Goal: Task Accomplishment & Management: Complete application form

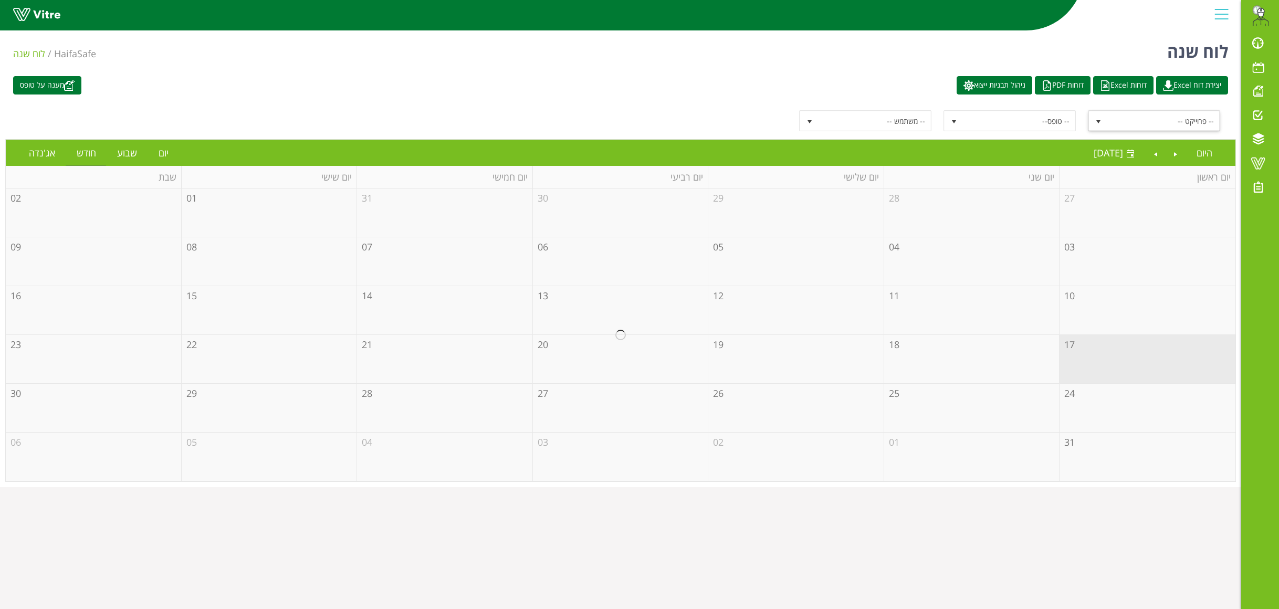
click at [1160, 121] on span "-- פרוייקט --" at bounding box center [1163, 120] width 112 height 19
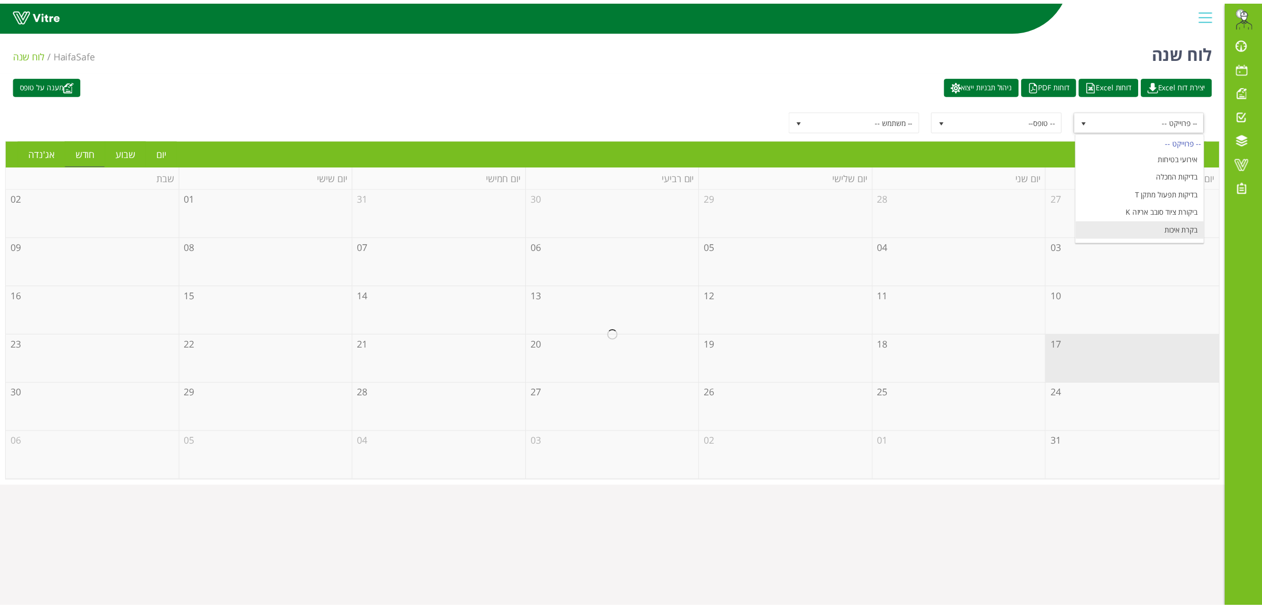
scroll to position [128, 0]
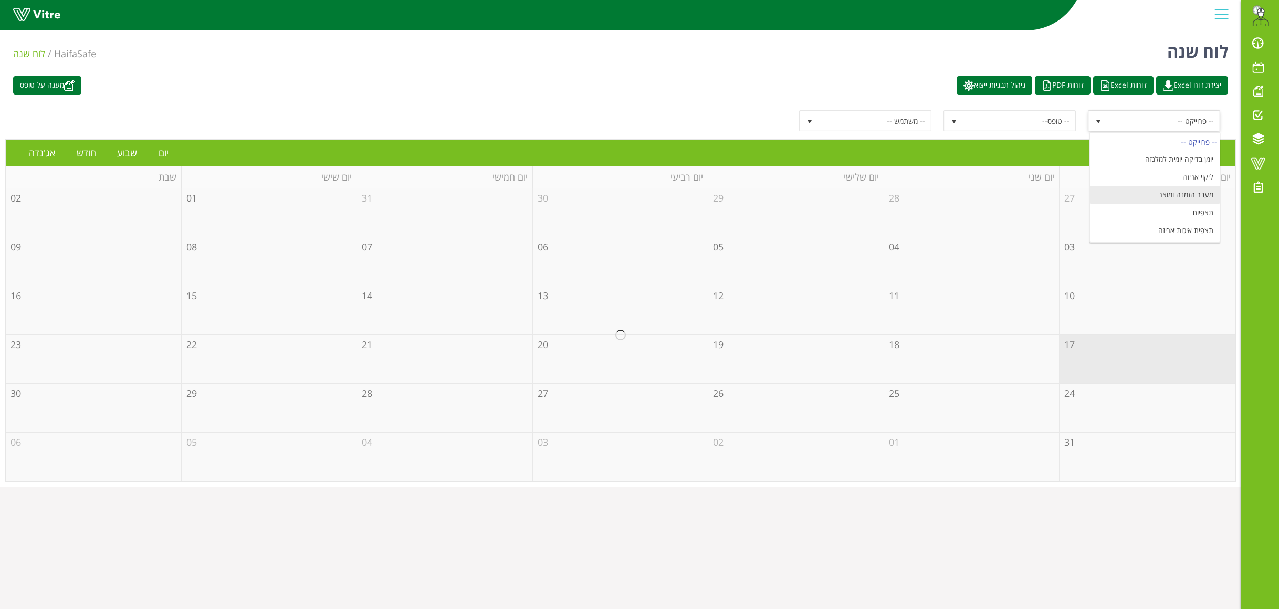
click at [1165, 195] on li "מעבר הזמנה ומוצר" at bounding box center [1155, 195] width 130 height 18
click at [163, 152] on link "יום" at bounding box center [163, 153] width 31 height 24
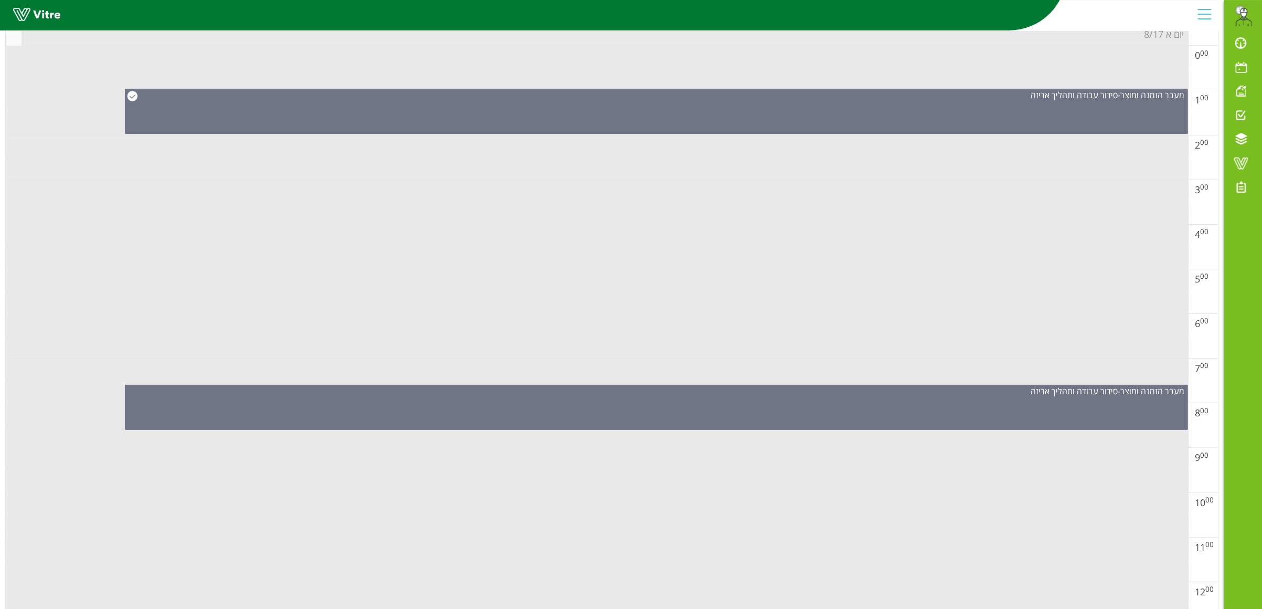
scroll to position [38, 0]
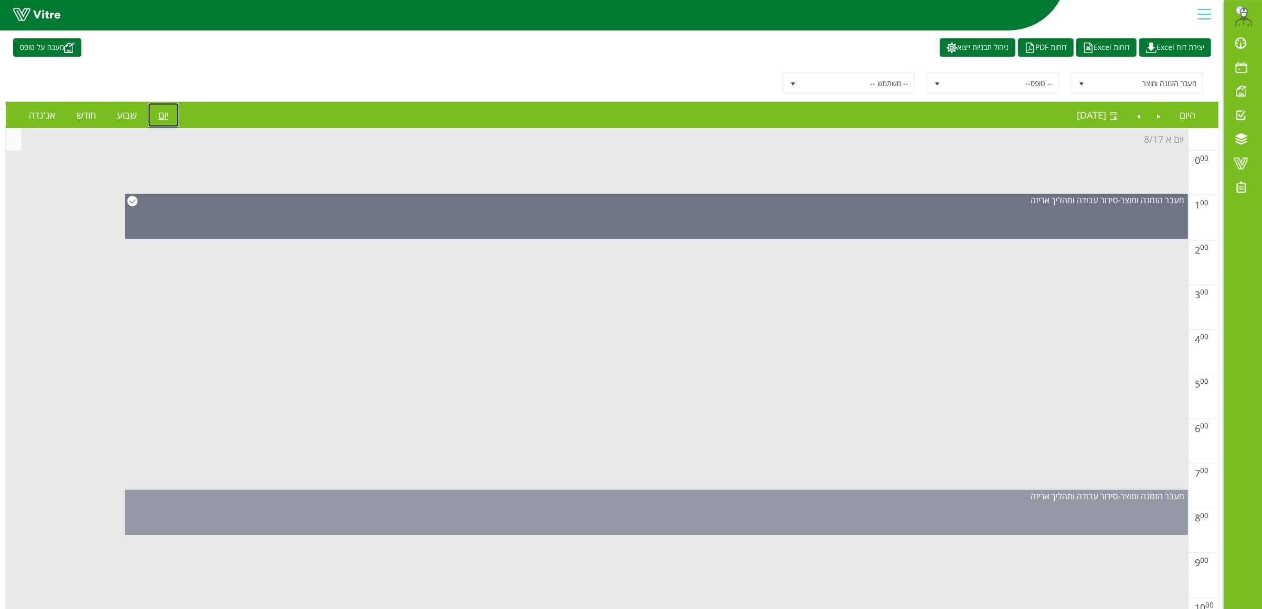
click at [721, 512] on div "מעבר הזמנה ומוצר - סידור עבודה ותהליך אריזה" at bounding box center [656, 512] width 1063 height 45
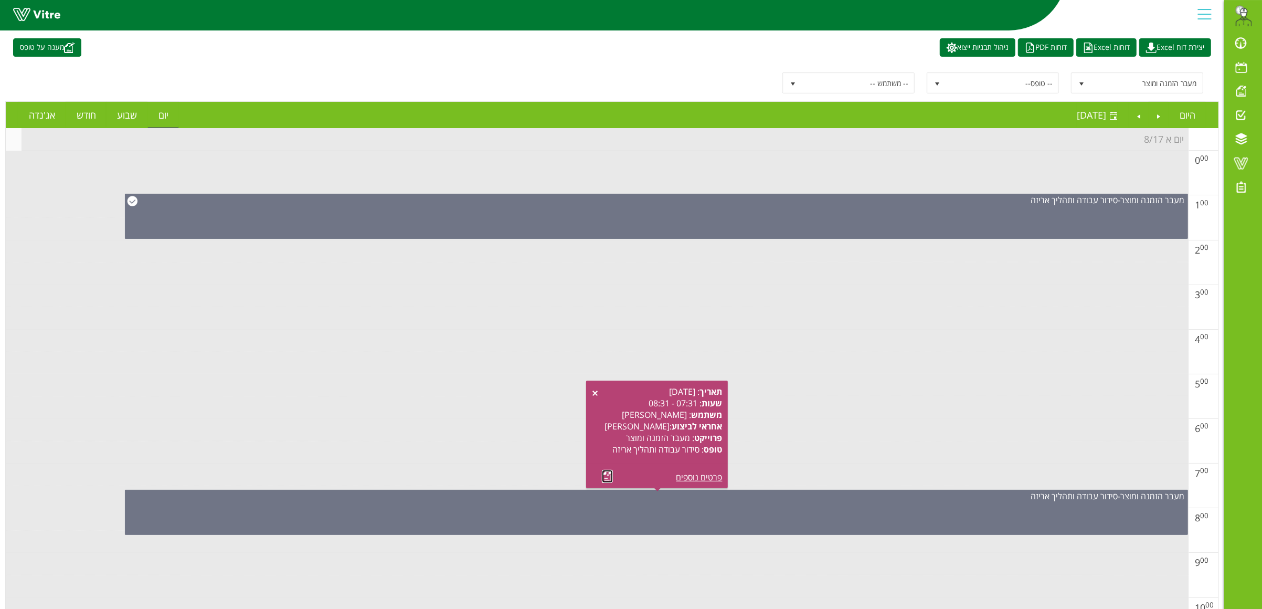
click at [609, 475] on link at bounding box center [607, 476] width 11 height 13
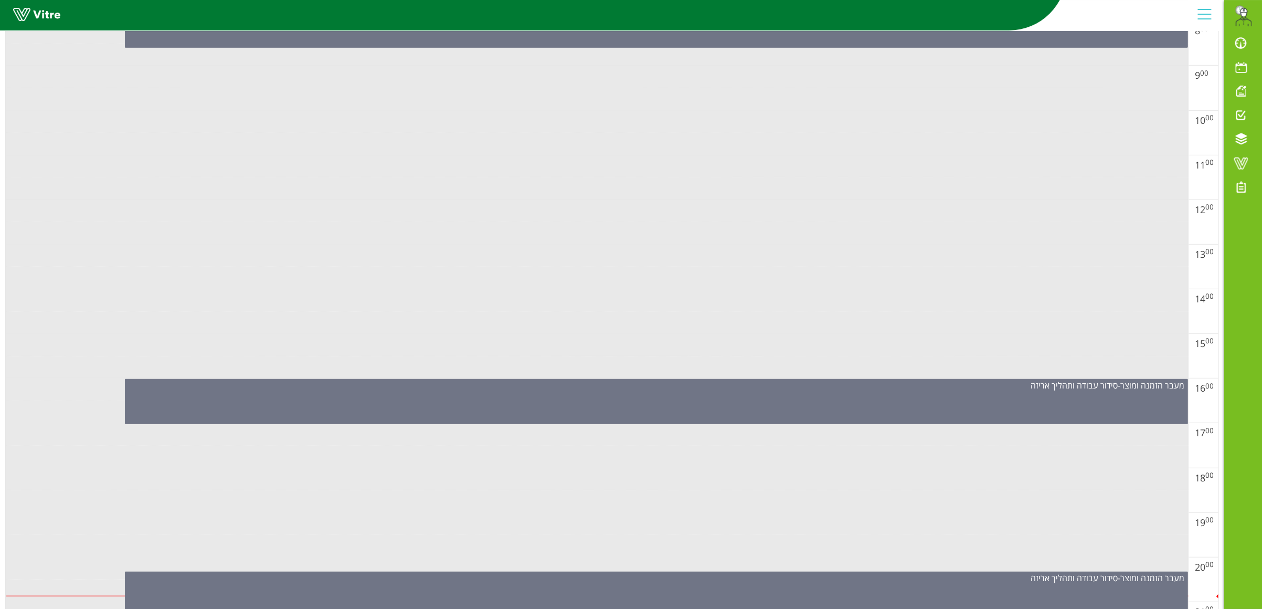
scroll to position [630, 0]
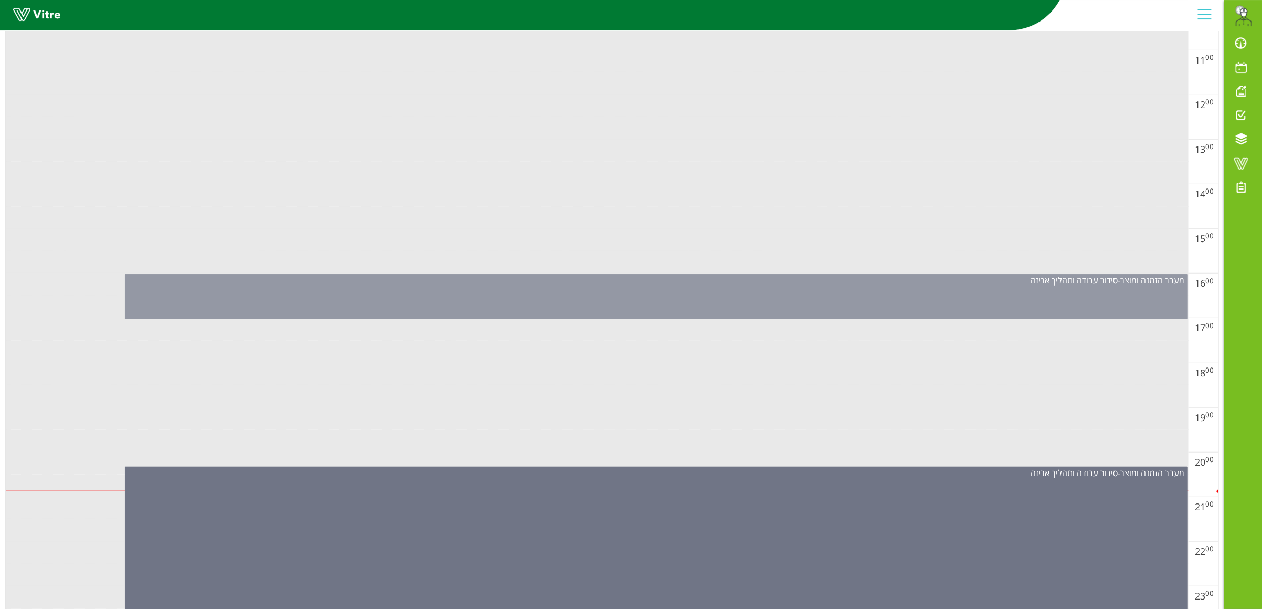
click at [607, 291] on div "מעבר הזמנה ומוצר - סידור עבודה ותהליך אריזה" at bounding box center [656, 296] width 1063 height 45
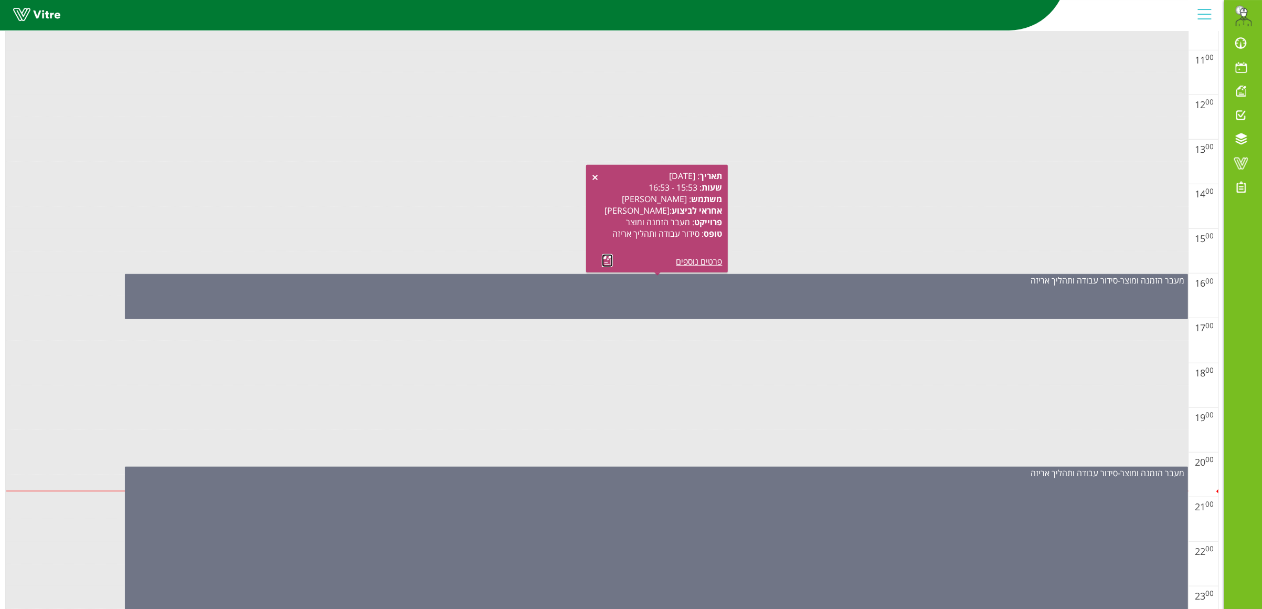
click at [607, 260] on link at bounding box center [607, 260] width 11 height 13
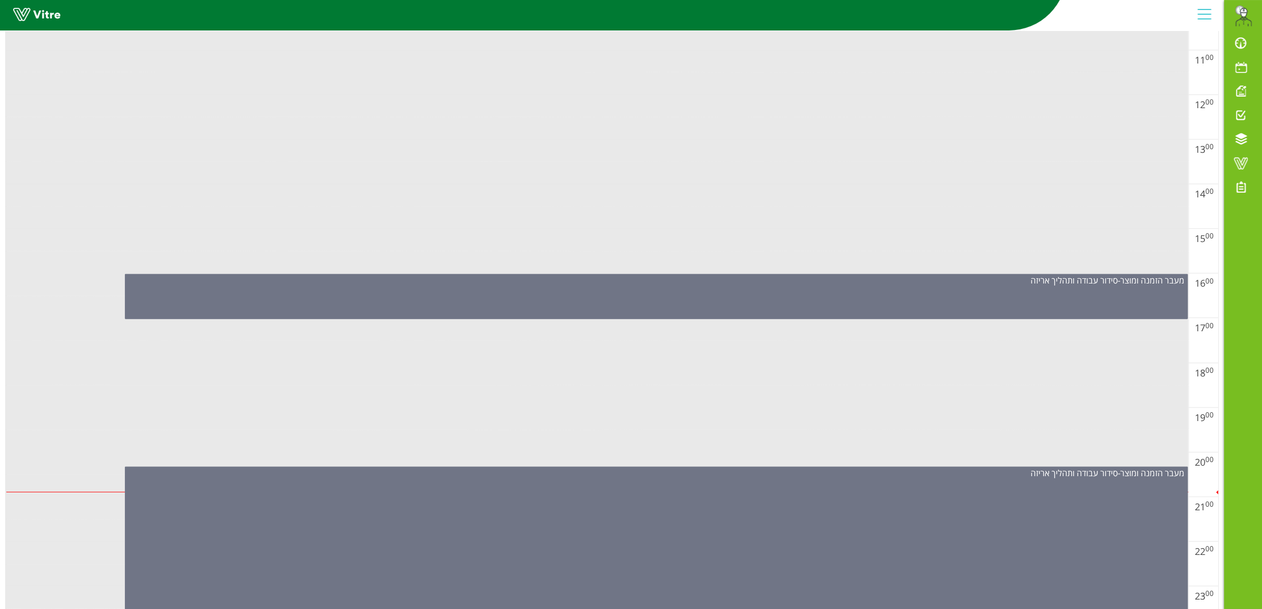
scroll to position [668, 0]
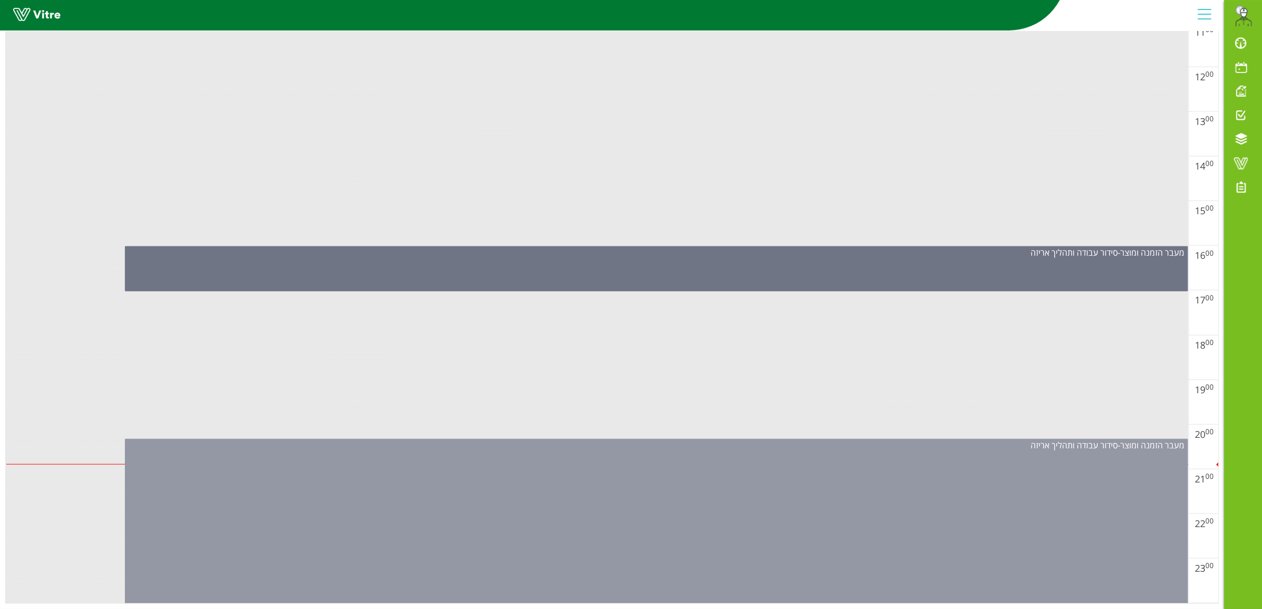
click at [633, 501] on div "מעבר הזמנה ומוצר - סידור עבודה ותהליך אריזה" at bounding box center [656, 525] width 1063 height 173
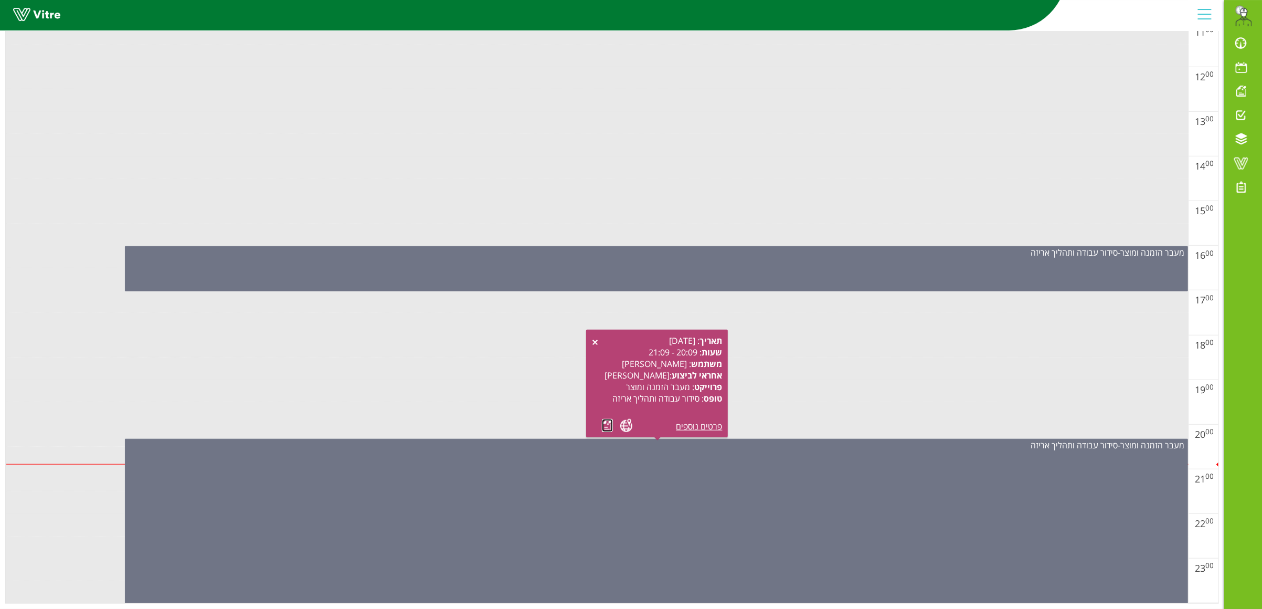
click at [605, 419] on link at bounding box center [607, 425] width 11 height 13
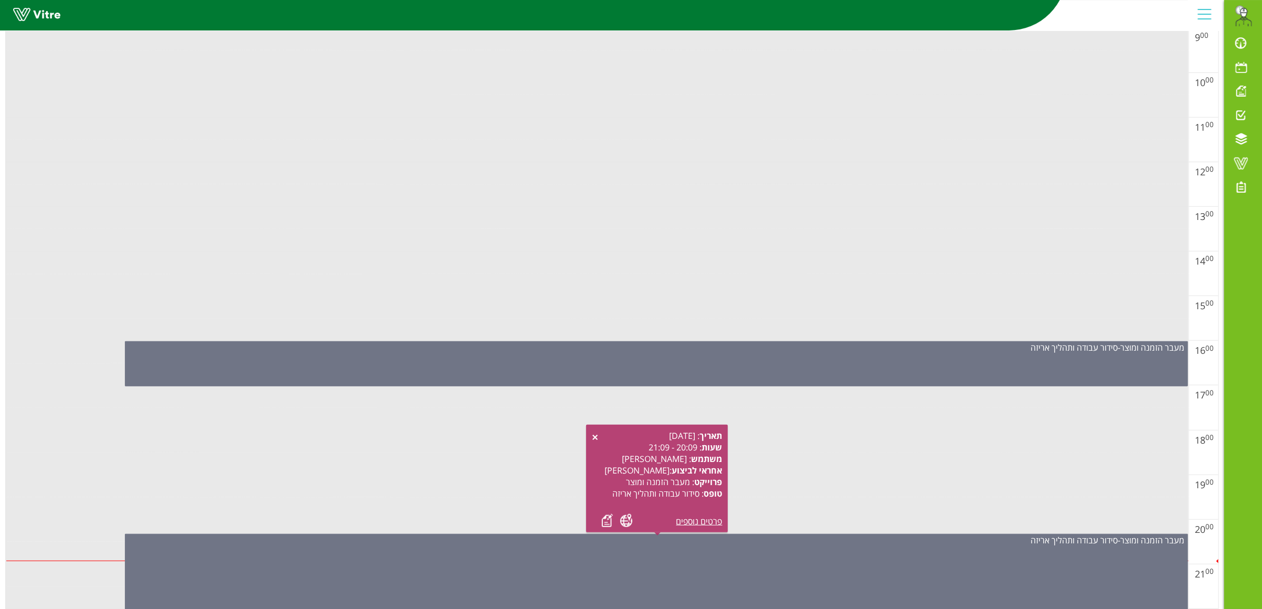
scroll to position [0, 0]
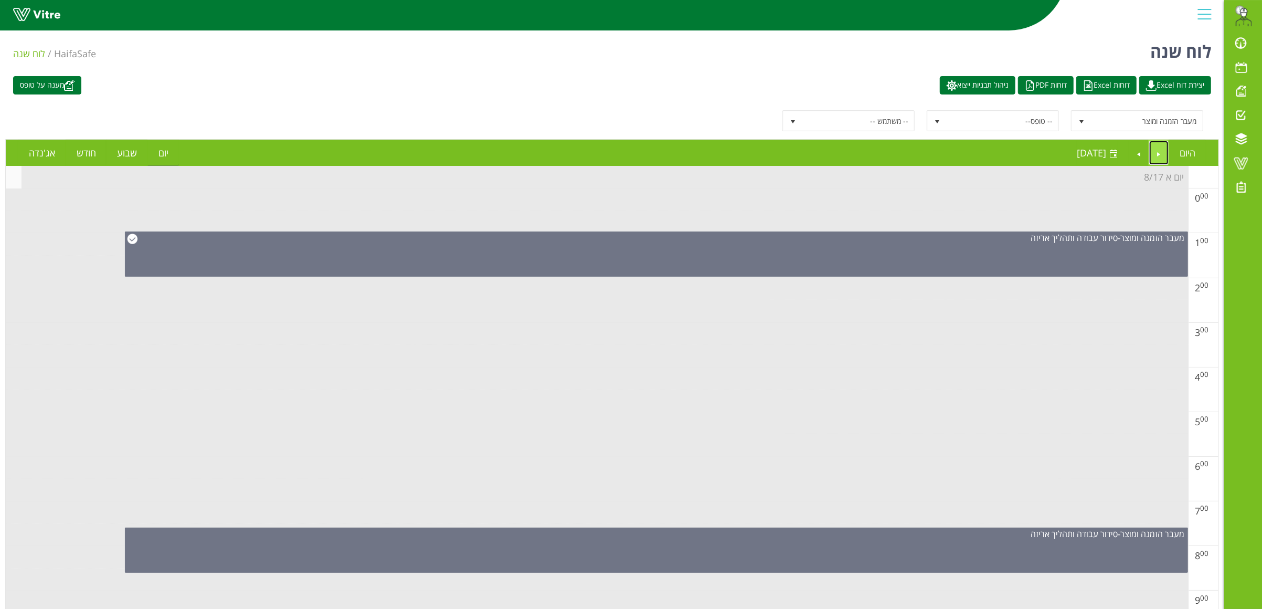
click at [1160, 155] on link "Previous" at bounding box center [1160, 153] width 20 height 24
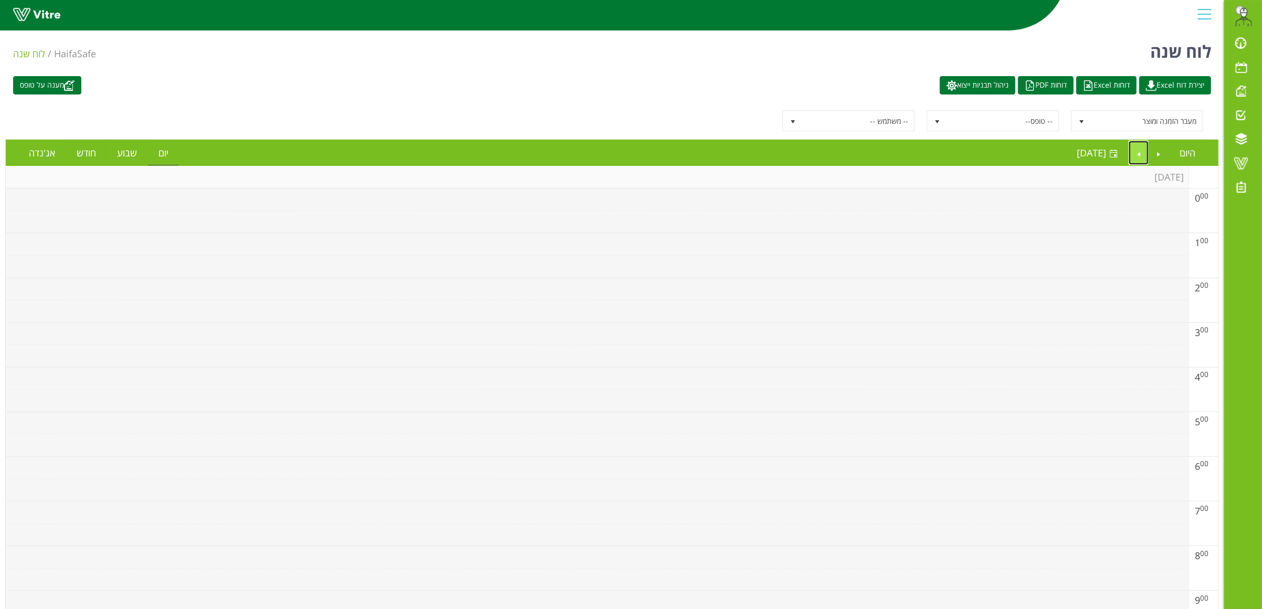
click at [1143, 153] on link "Next" at bounding box center [1139, 153] width 20 height 24
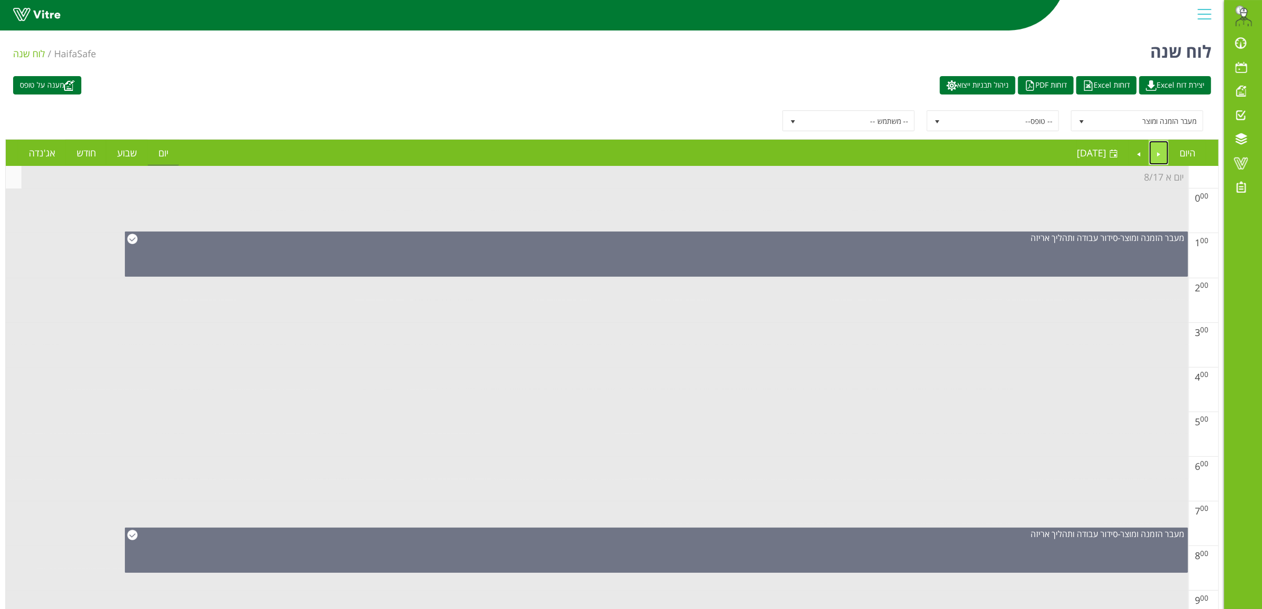
click at [1163, 150] on link "Previous" at bounding box center [1160, 153] width 20 height 24
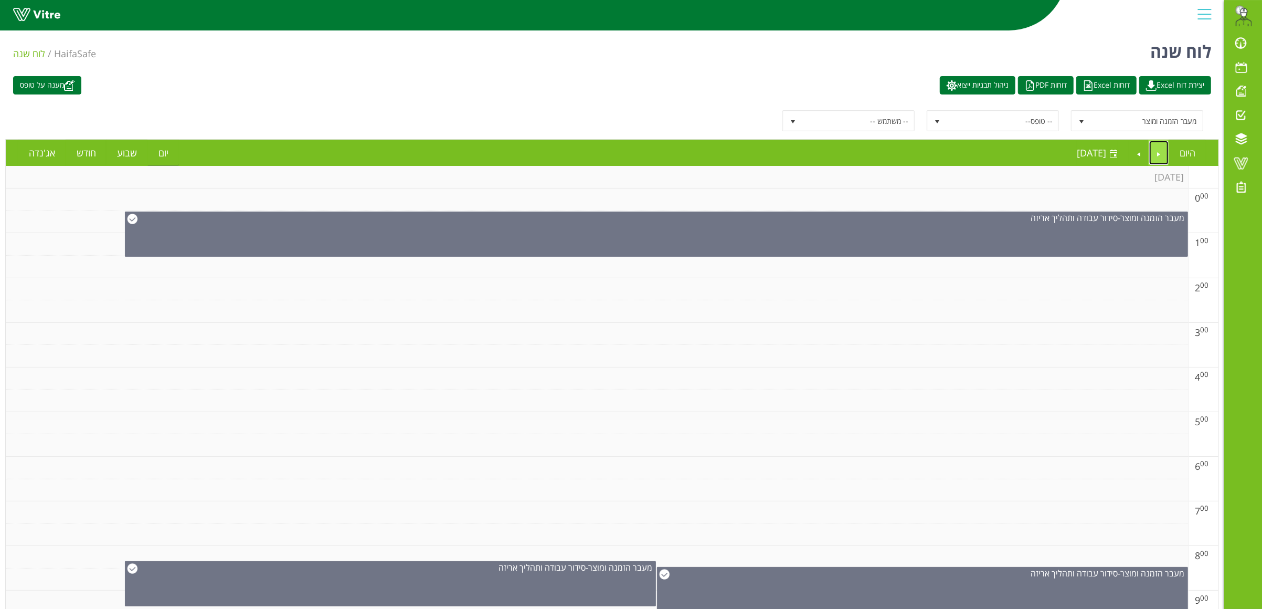
click at [1162, 156] on link "Previous" at bounding box center [1160, 153] width 20 height 24
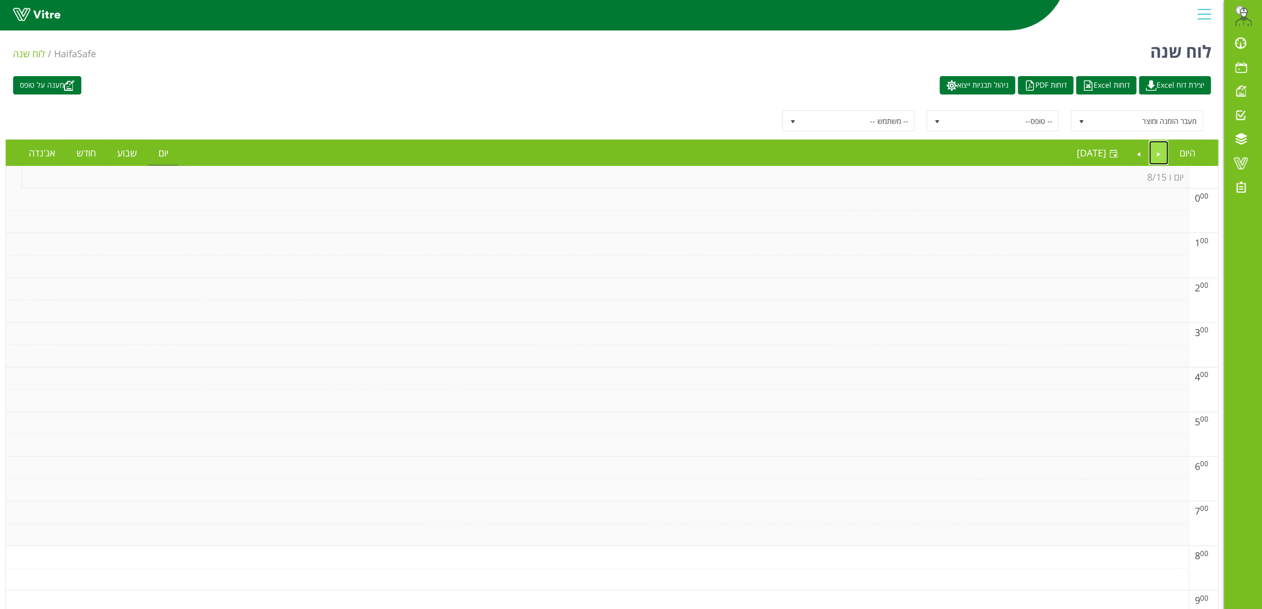
click at [1162, 155] on link "Previous" at bounding box center [1160, 153] width 20 height 24
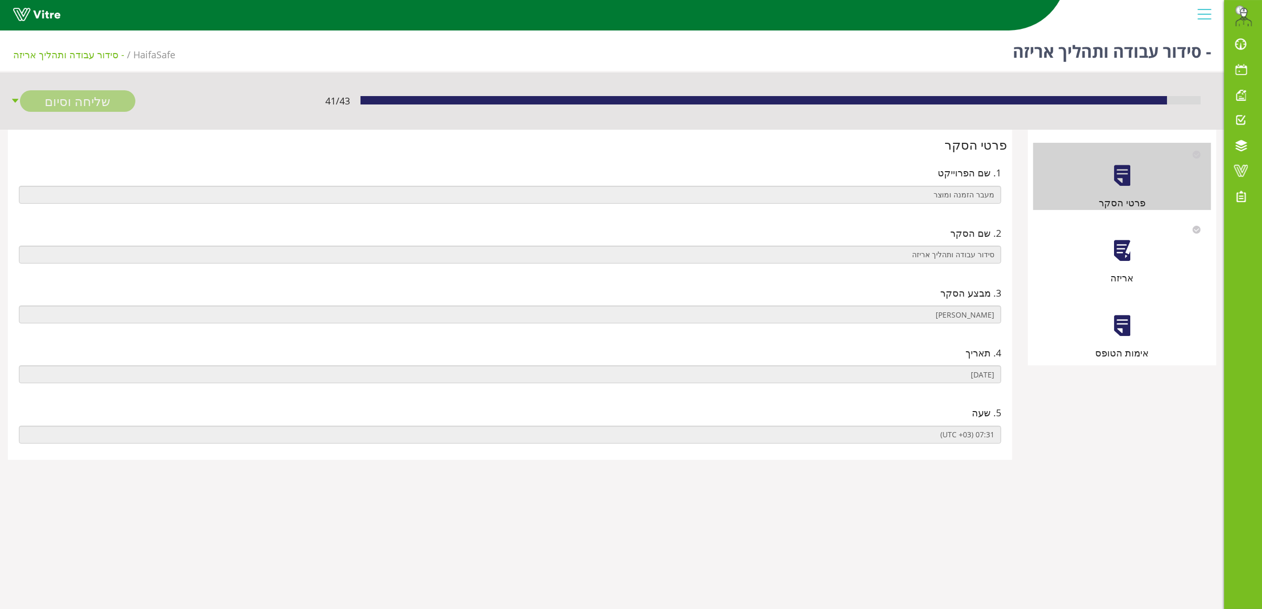
click at [1120, 252] on div at bounding box center [1123, 251] width 24 height 24
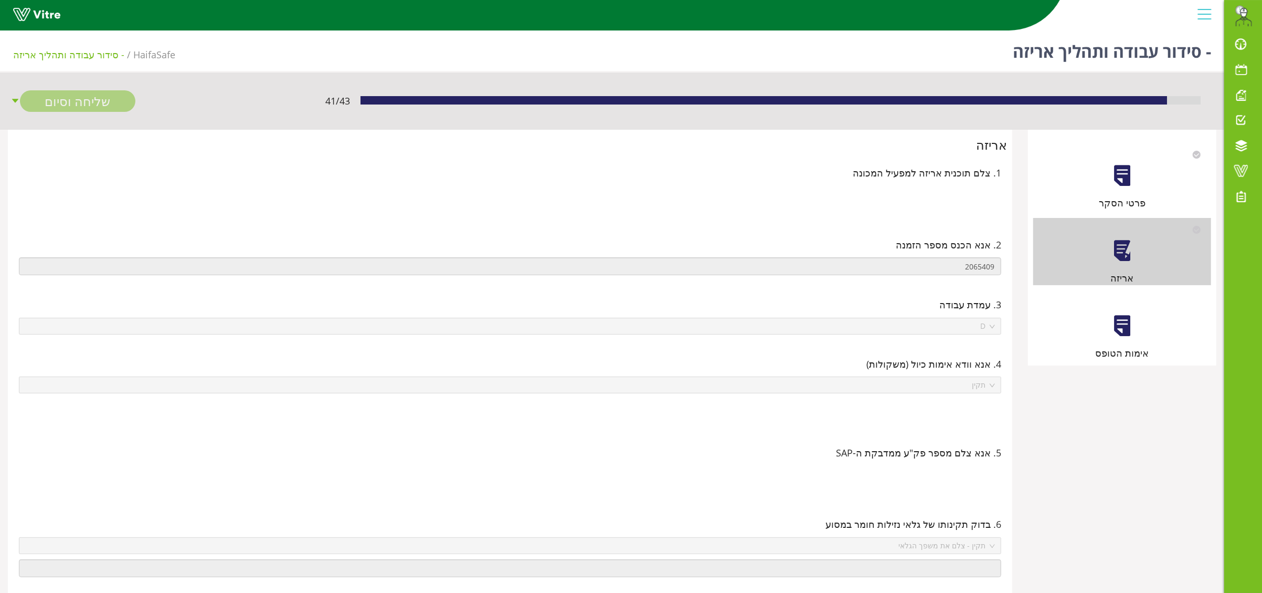
click at [1132, 316] on div at bounding box center [1123, 326] width 24 height 24
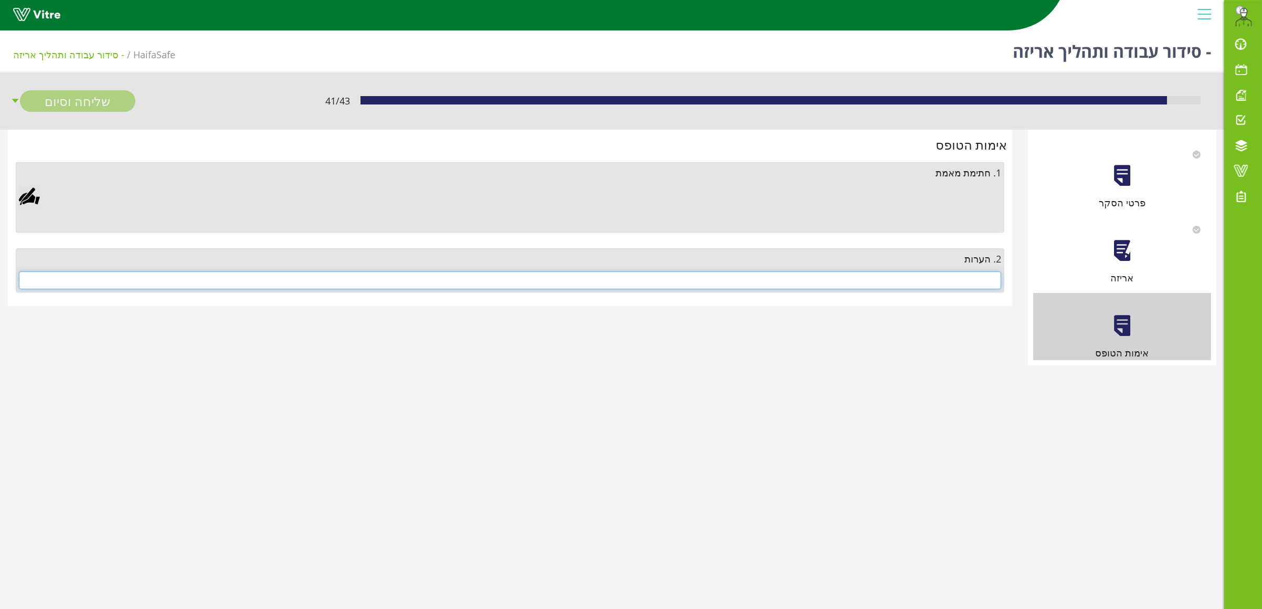
click at [921, 285] on input "text" at bounding box center [510, 280] width 983 height 18
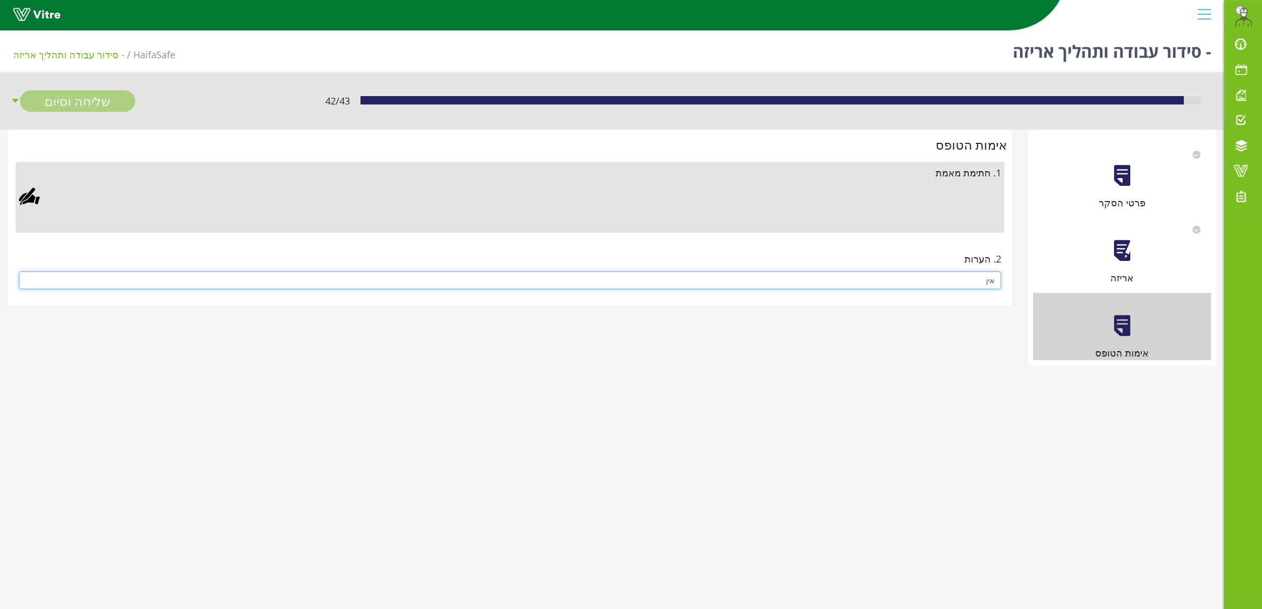
type input "אין"
click at [28, 193] on div at bounding box center [29, 196] width 21 height 21
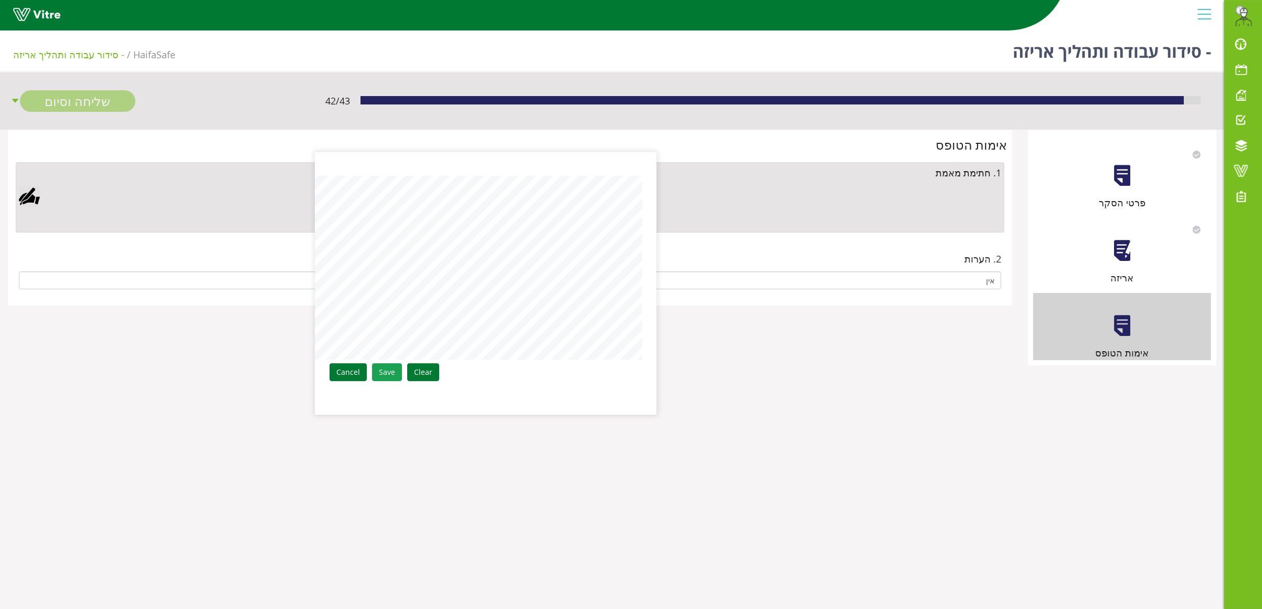
click at [385, 369] on link "Save" at bounding box center [387, 372] width 30 height 18
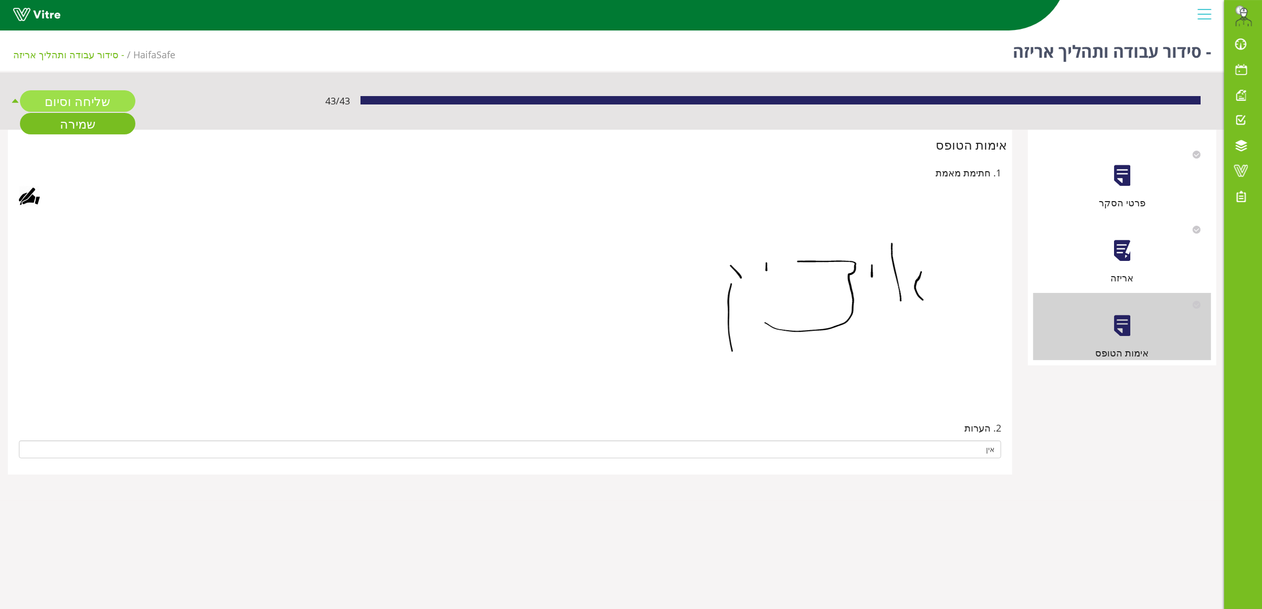
click at [88, 103] on link "שליחה וסיום" at bounding box center [77, 101] width 115 height 22
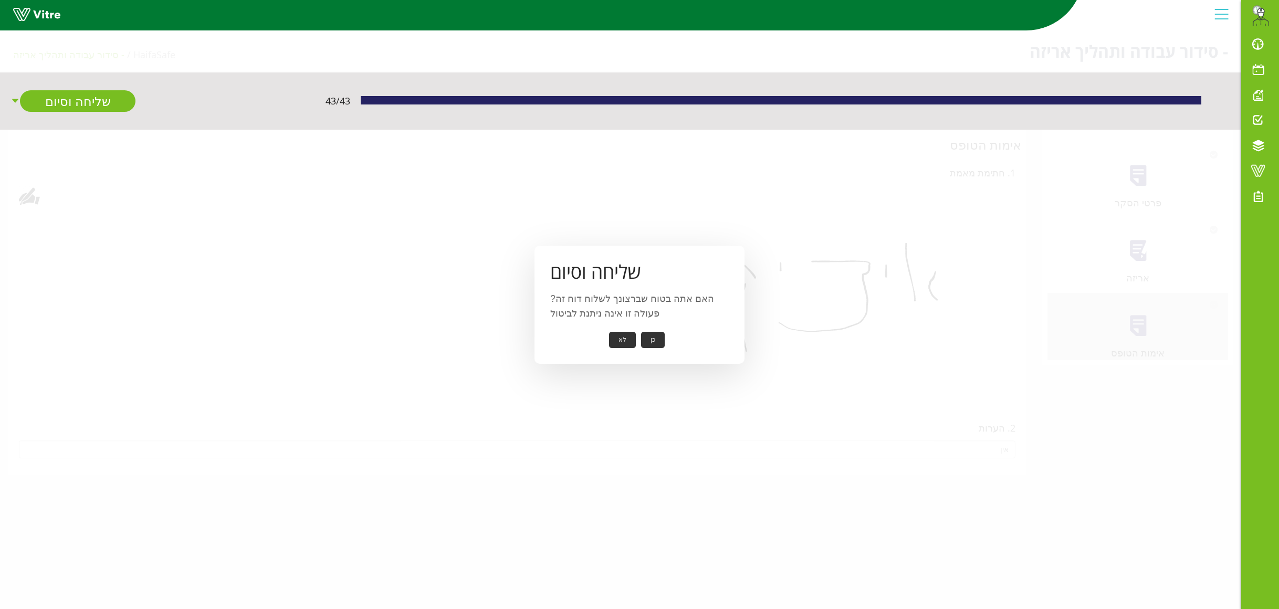
click at [650, 340] on button "כן" at bounding box center [653, 340] width 24 height 16
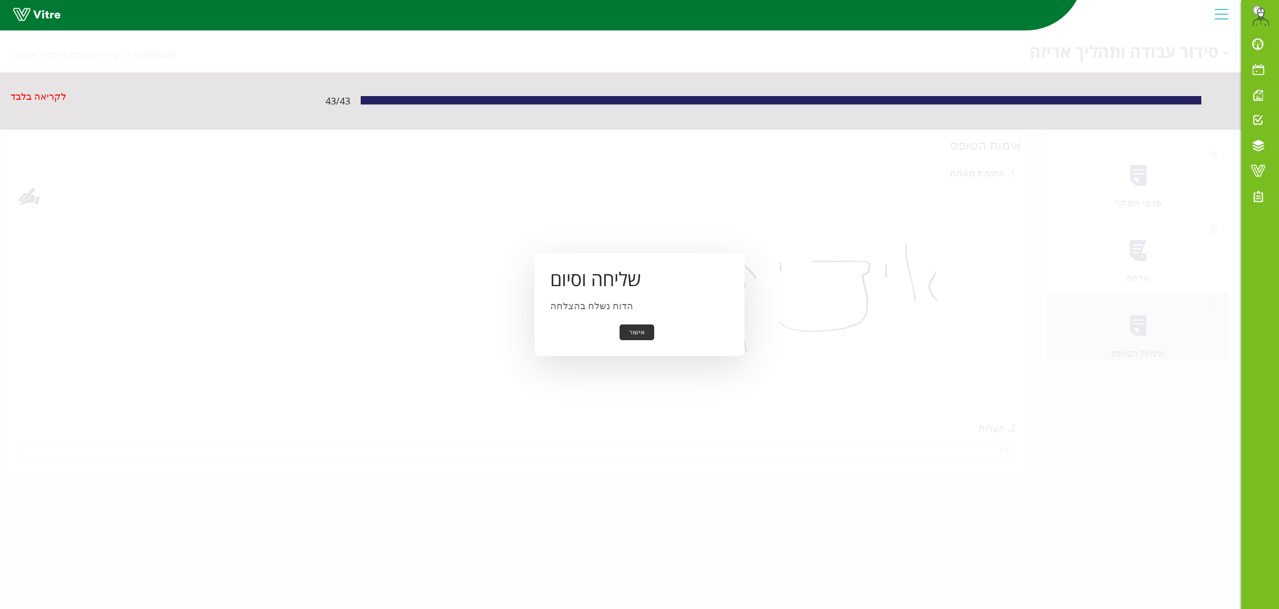
click at [637, 331] on button "אישור" at bounding box center [636, 332] width 35 height 16
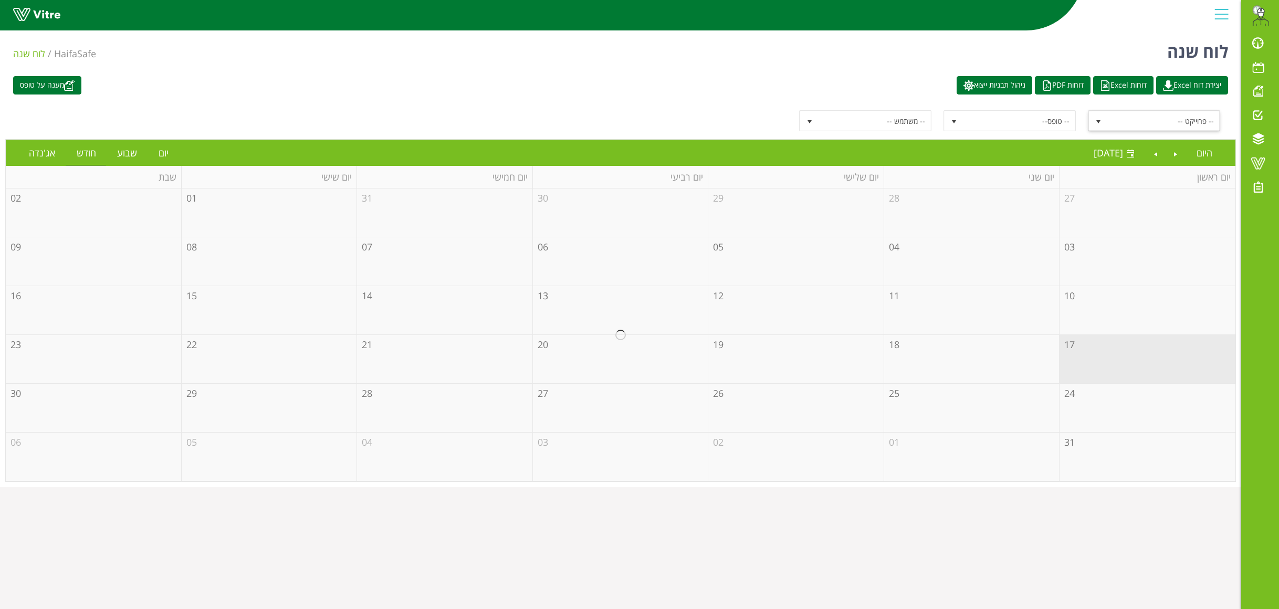
click at [1120, 122] on span "-- פרוייקט --" at bounding box center [1163, 120] width 112 height 19
click at [1168, 196] on li "מעבר הזמנה ומוצר" at bounding box center [1155, 195] width 130 height 18
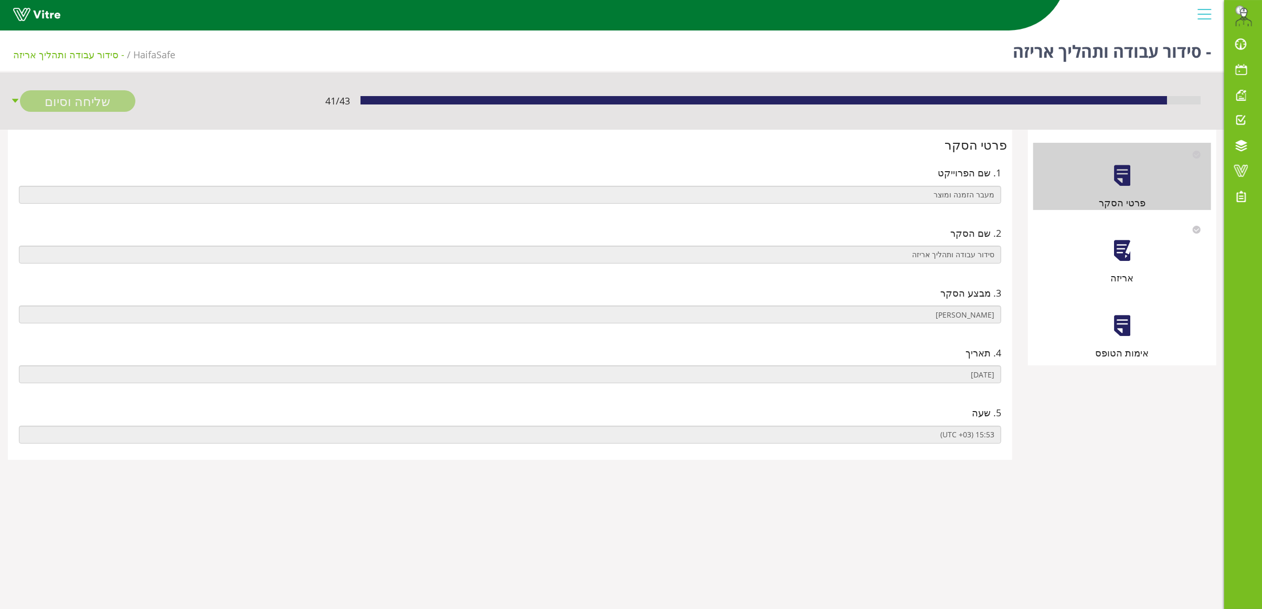
click at [1125, 254] on div at bounding box center [1123, 251] width 24 height 24
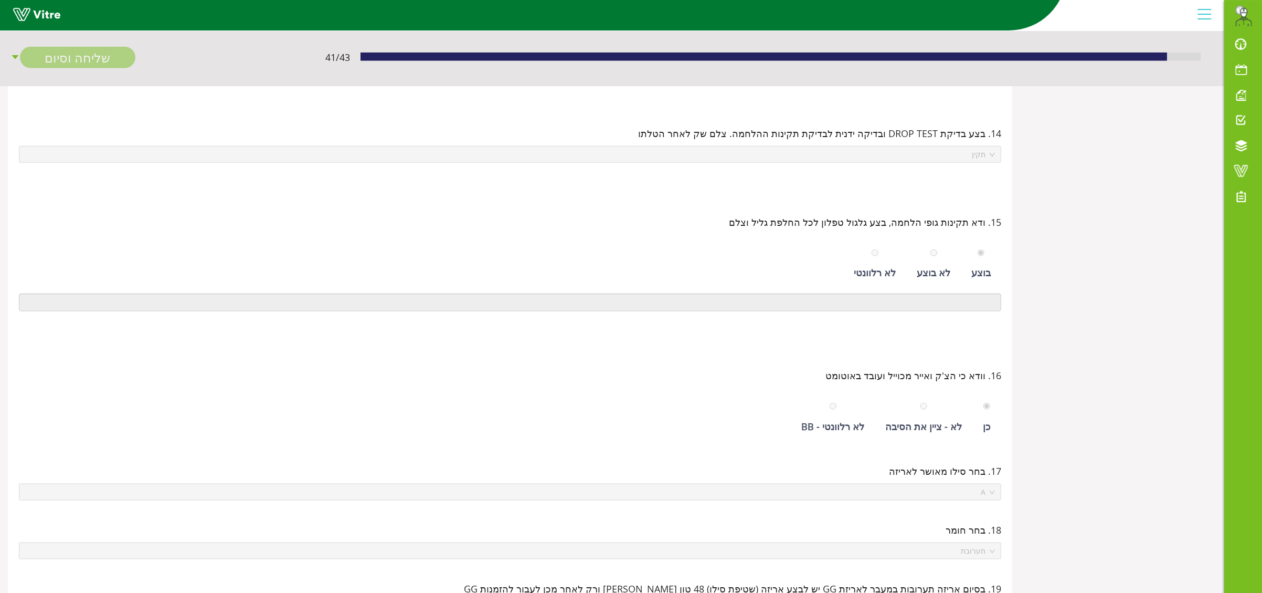
scroll to position [164, 0]
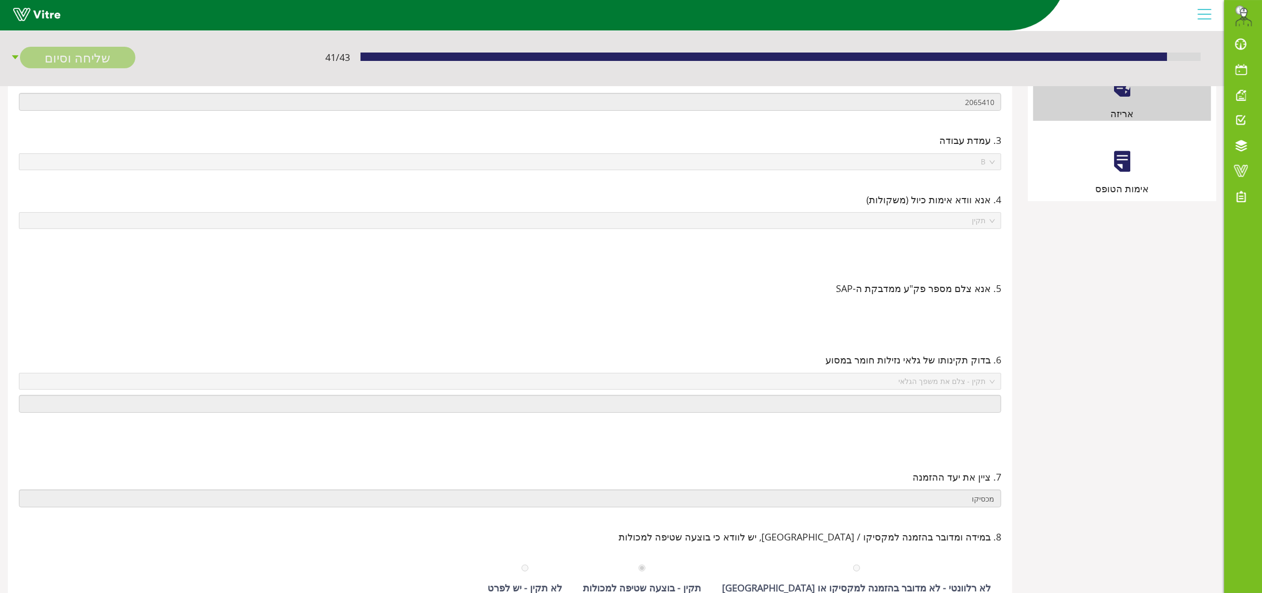
click at [1112, 171] on div at bounding box center [1123, 162] width 24 height 24
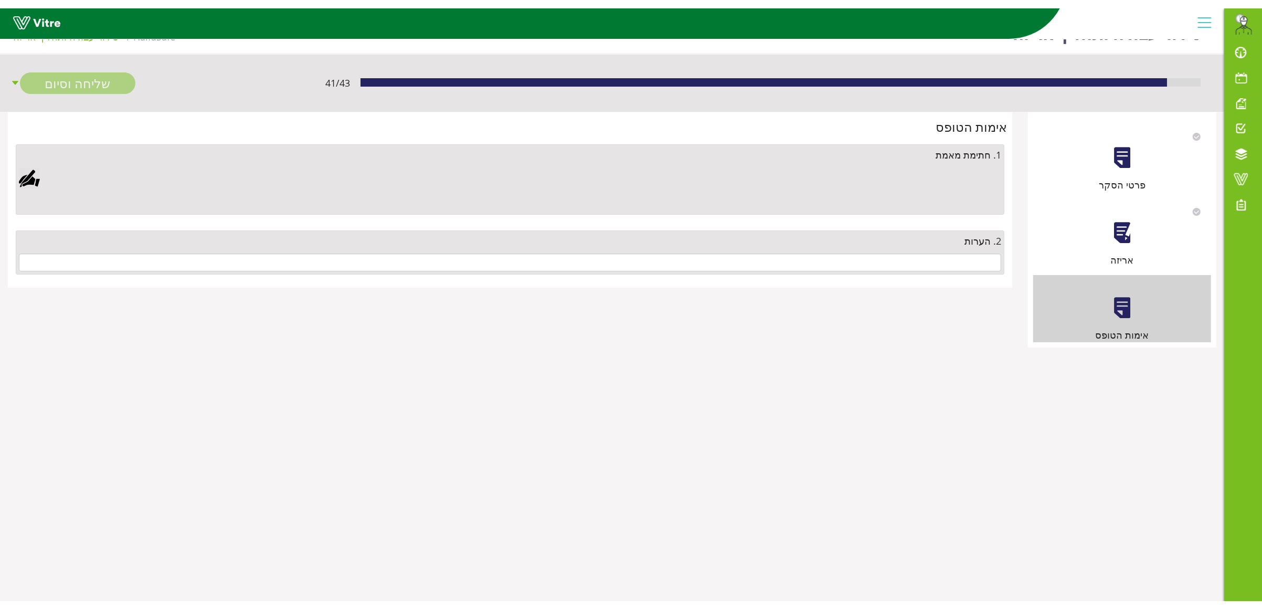
scroll to position [0, 0]
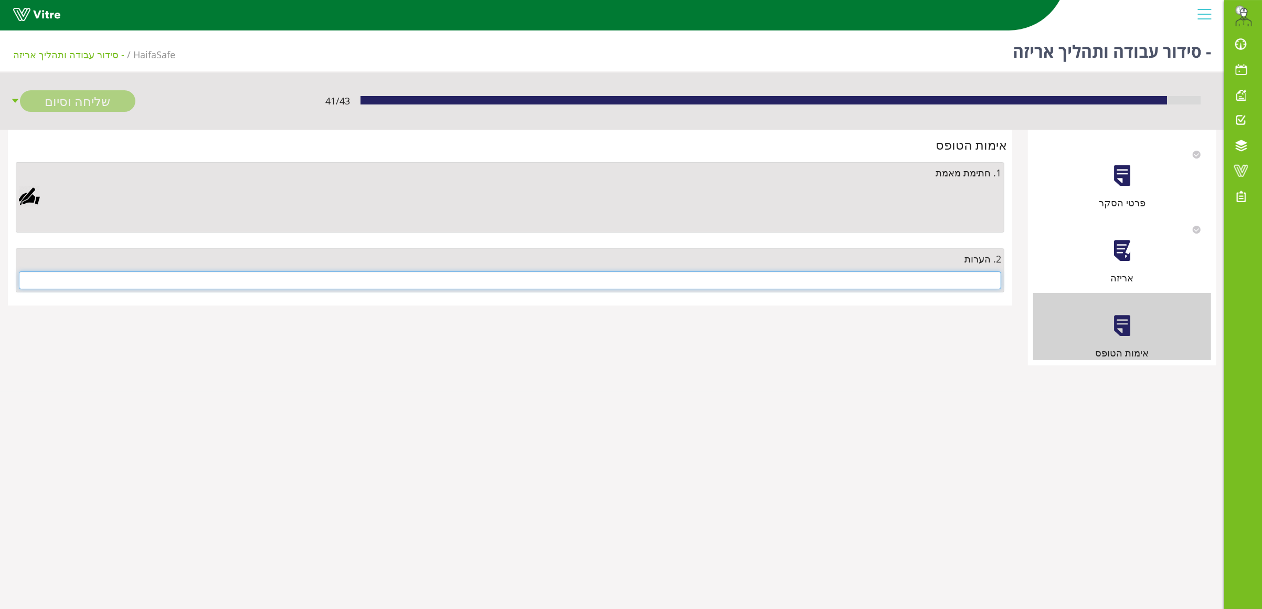
click at [940, 285] on input "text" at bounding box center [510, 280] width 983 height 18
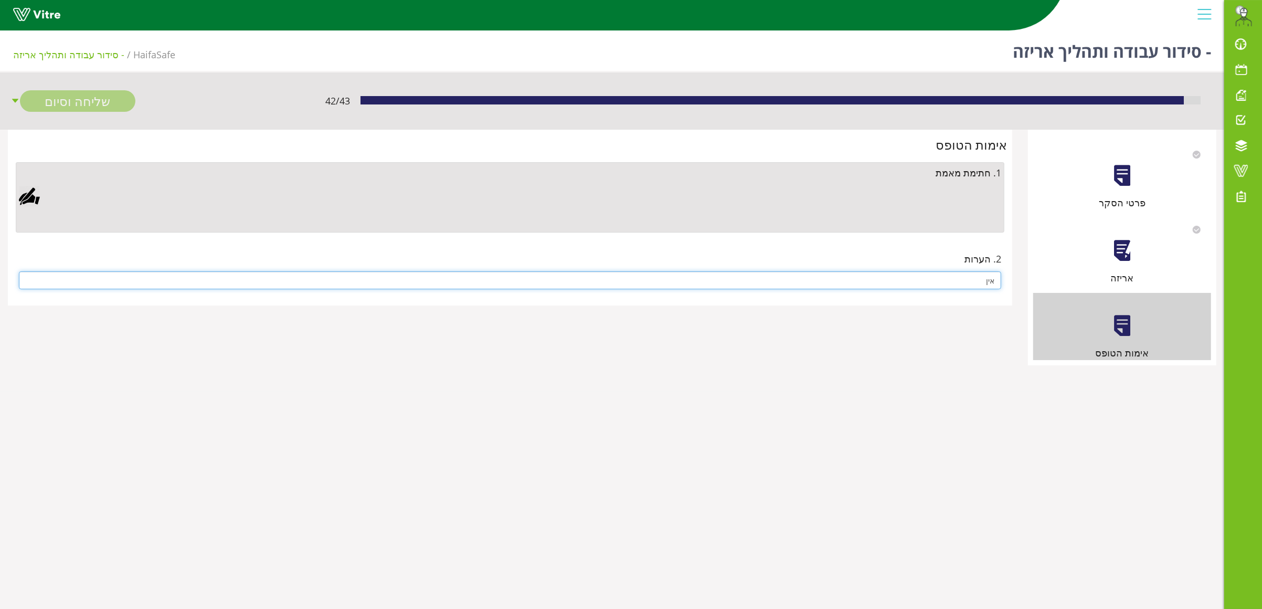
type input "אין"
click at [29, 193] on div at bounding box center [29, 196] width 21 height 21
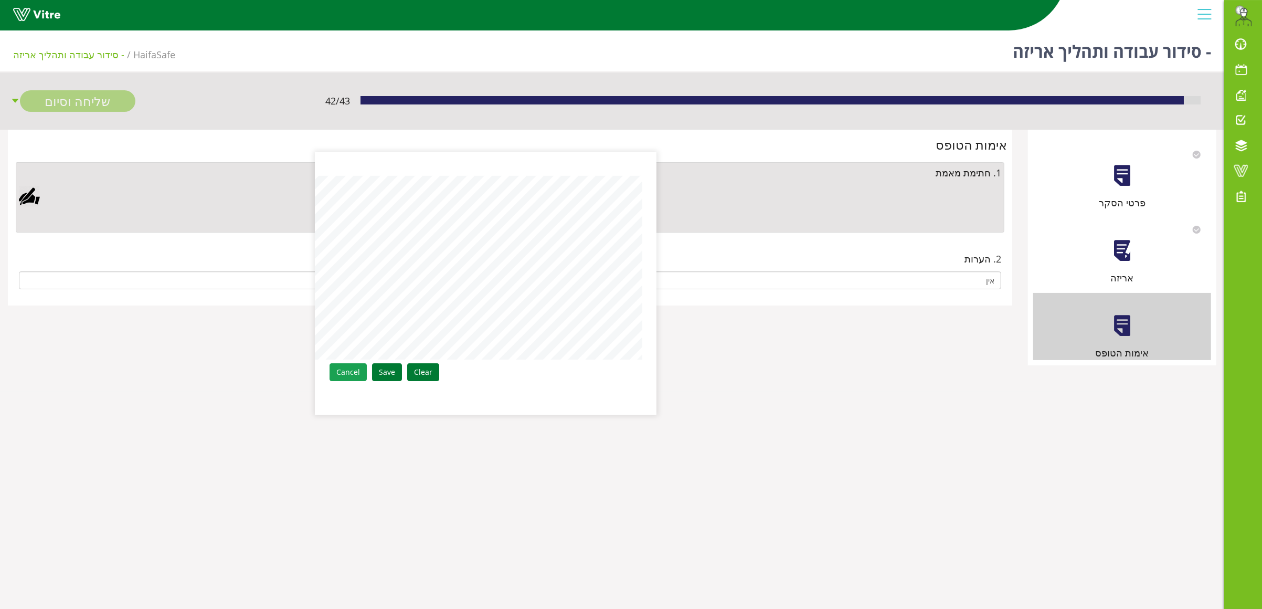
click at [355, 374] on link "Cancel" at bounding box center [348, 372] width 37 height 18
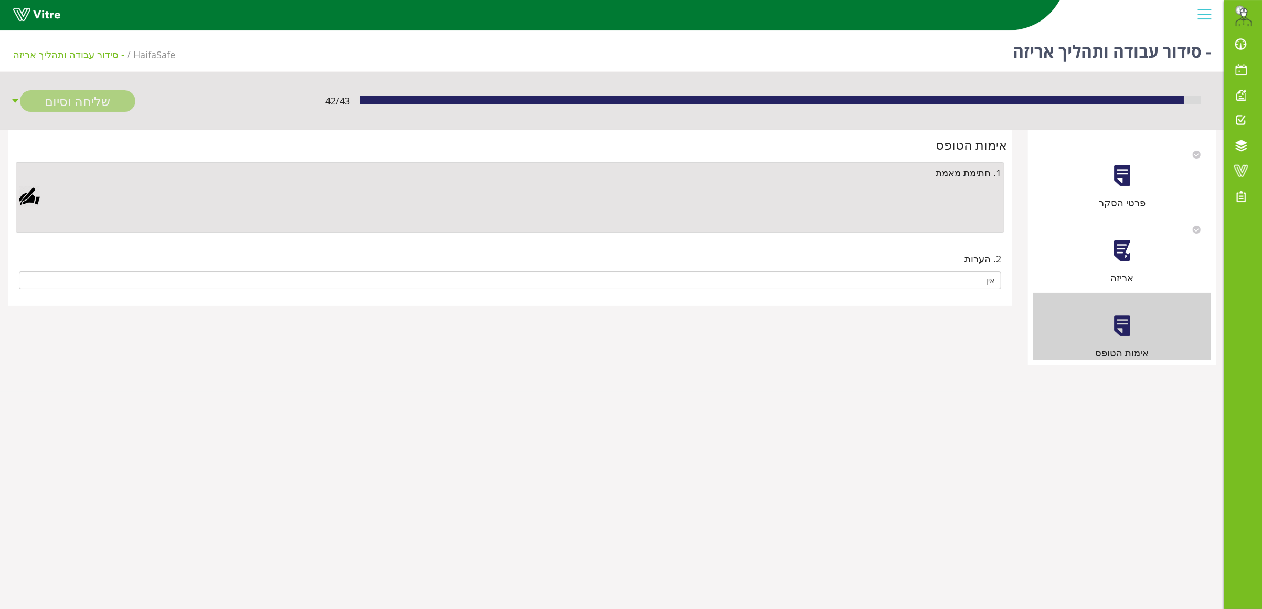
click at [22, 197] on div at bounding box center [29, 196] width 21 height 21
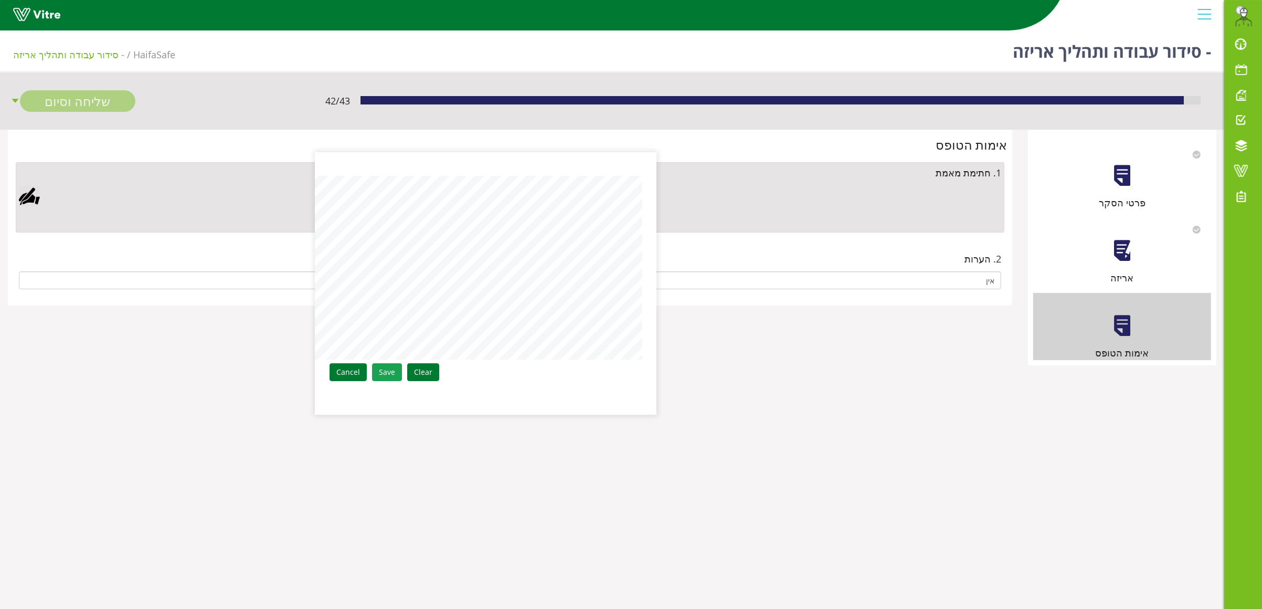
click at [381, 366] on link "Save" at bounding box center [387, 372] width 30 height 18
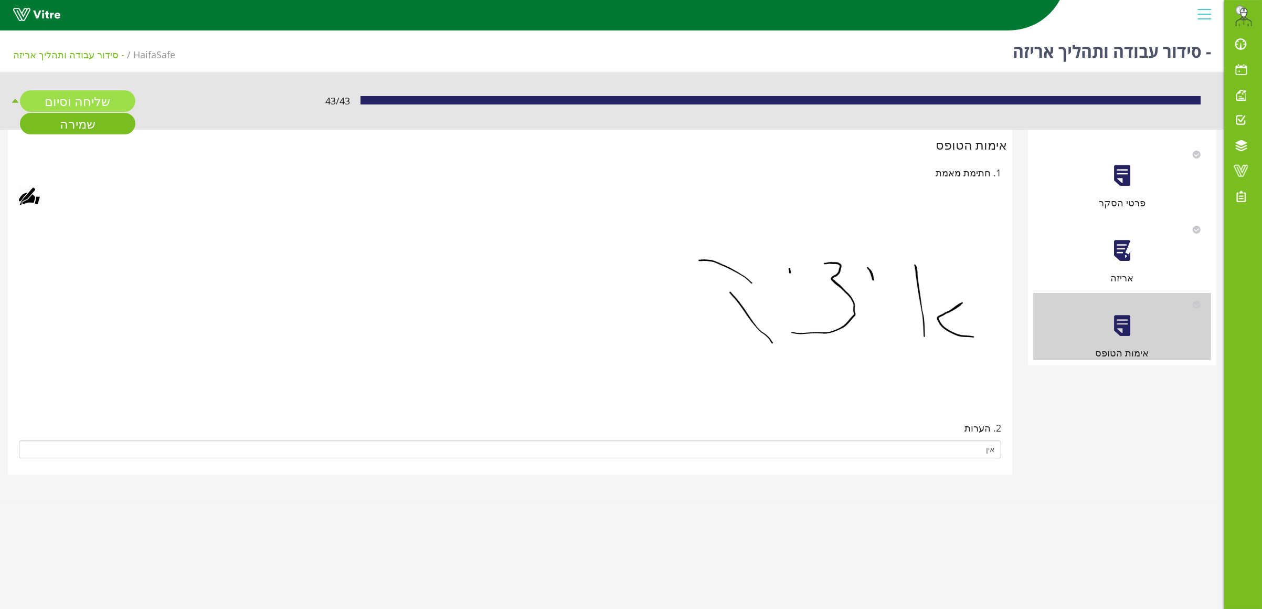
click at [88, 97] on link "שליחה וסיום" at bounding box center [77, 101] width 115 height 22
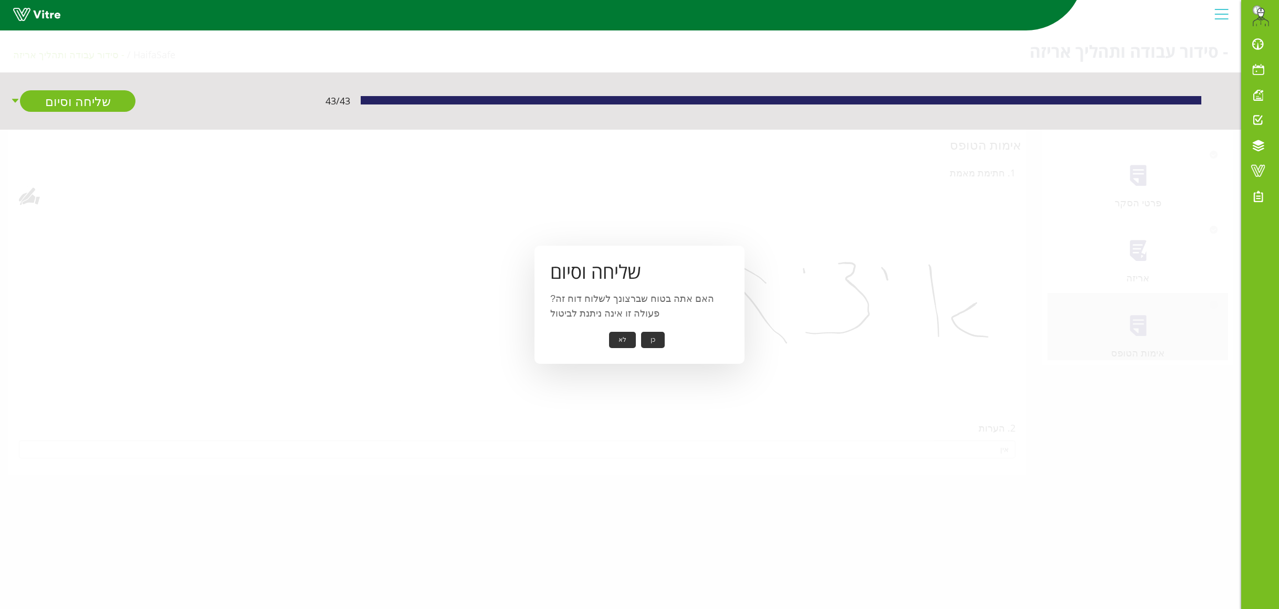
click at [658, 337] on button "כן" at bounding box center [653, 340] width 24 height 16
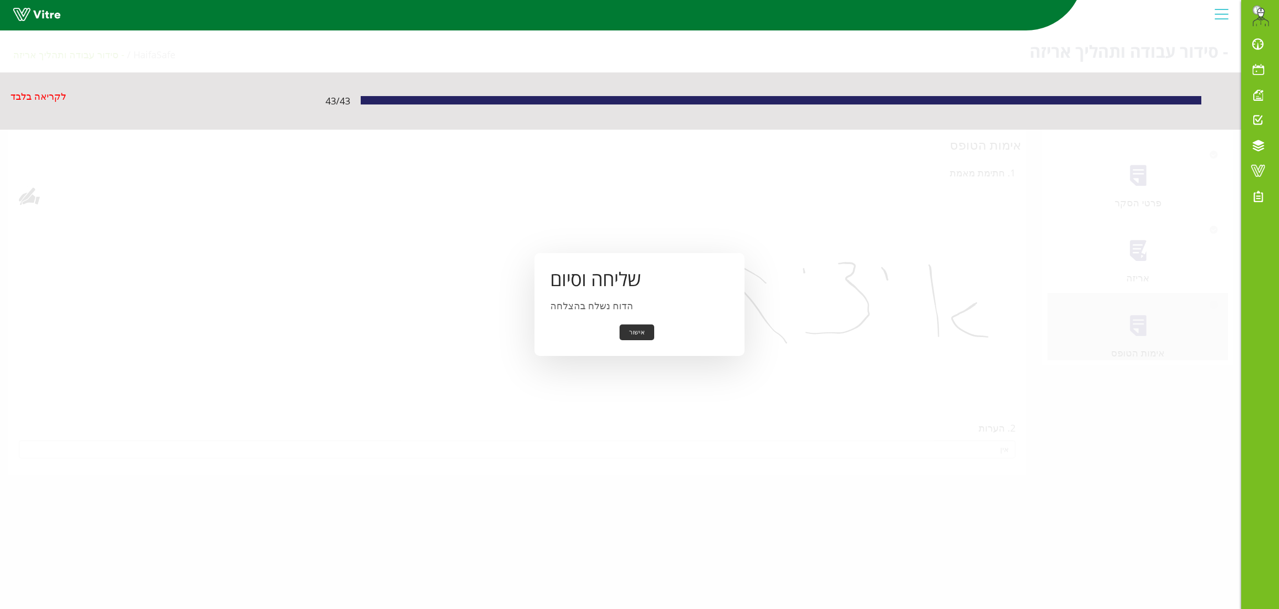
click at [634, 331] on button "אישור" at bounding box center [636, 332] width 35 height 16
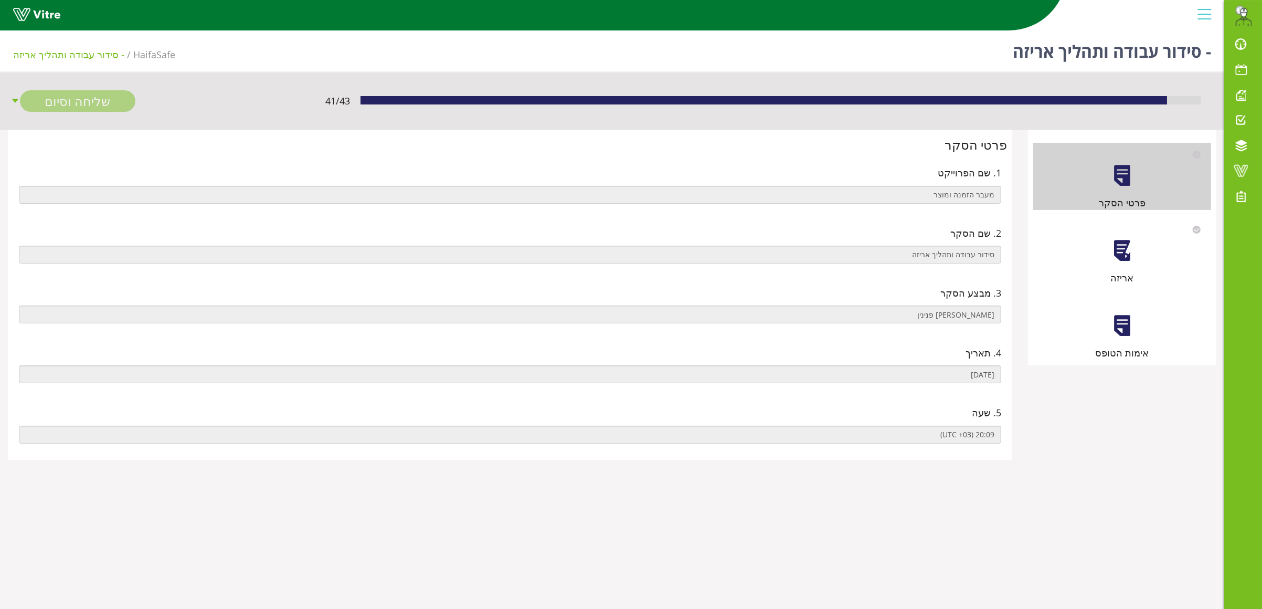
click at [1120, 261] on div at bounding box center [1123, 251] width 24 height 24
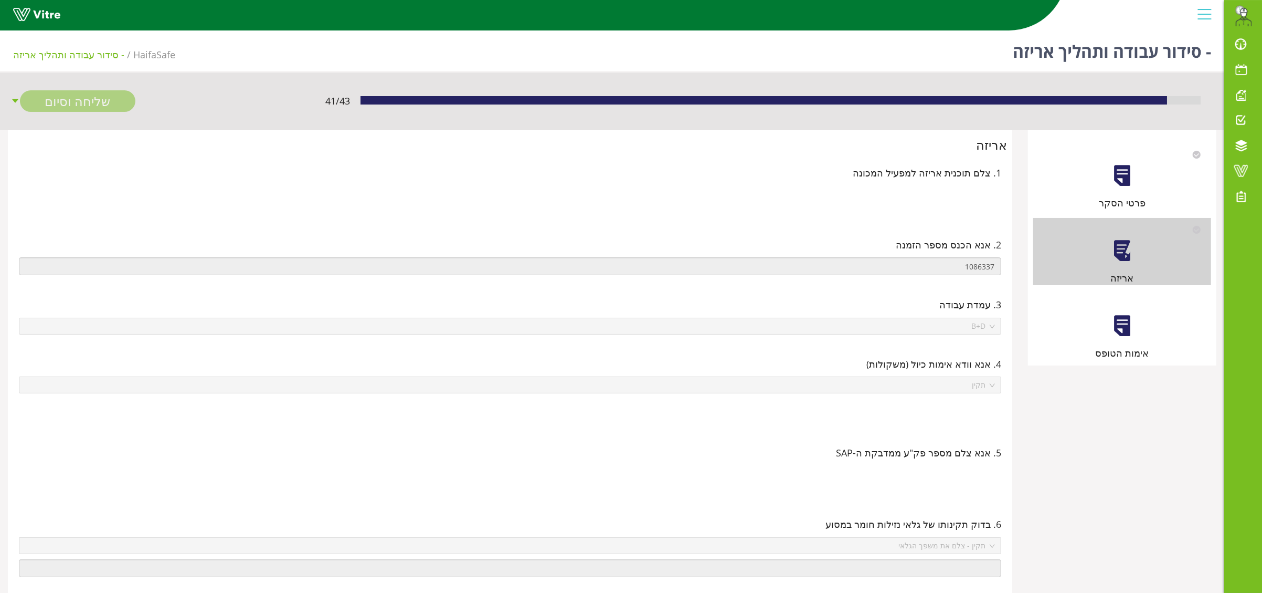
click at [1132, 322] on div at bounding box center [1123, 326] width 24 height 24
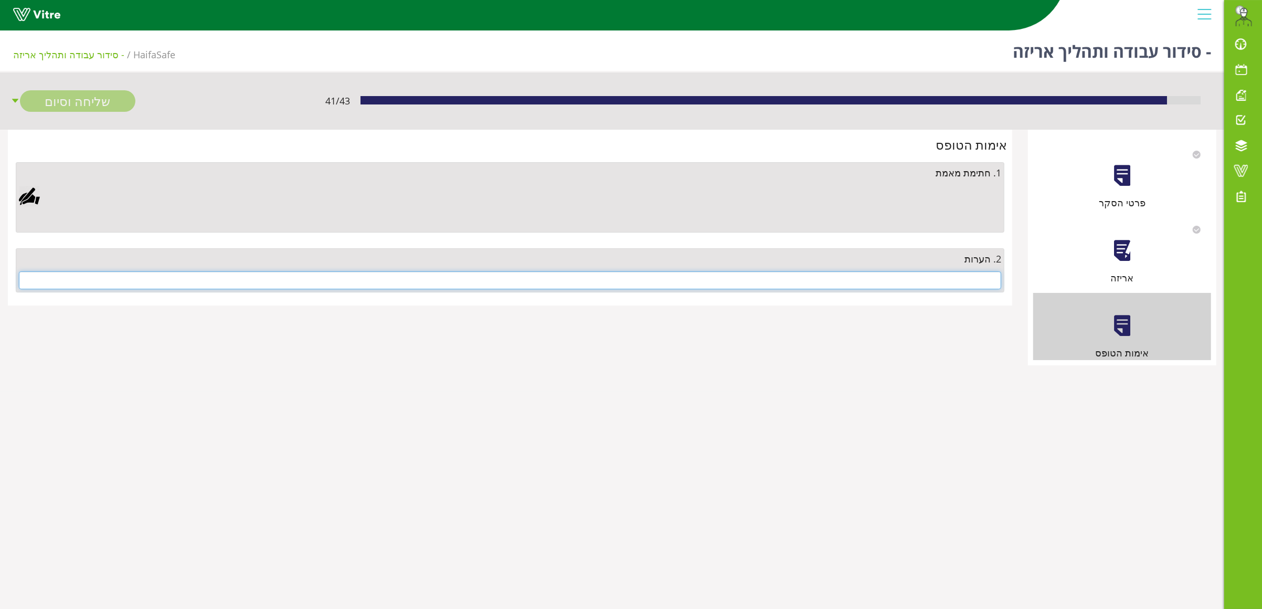
click at [971, 289] on input "text" at bounding box center [510, 280] width 983 height 18
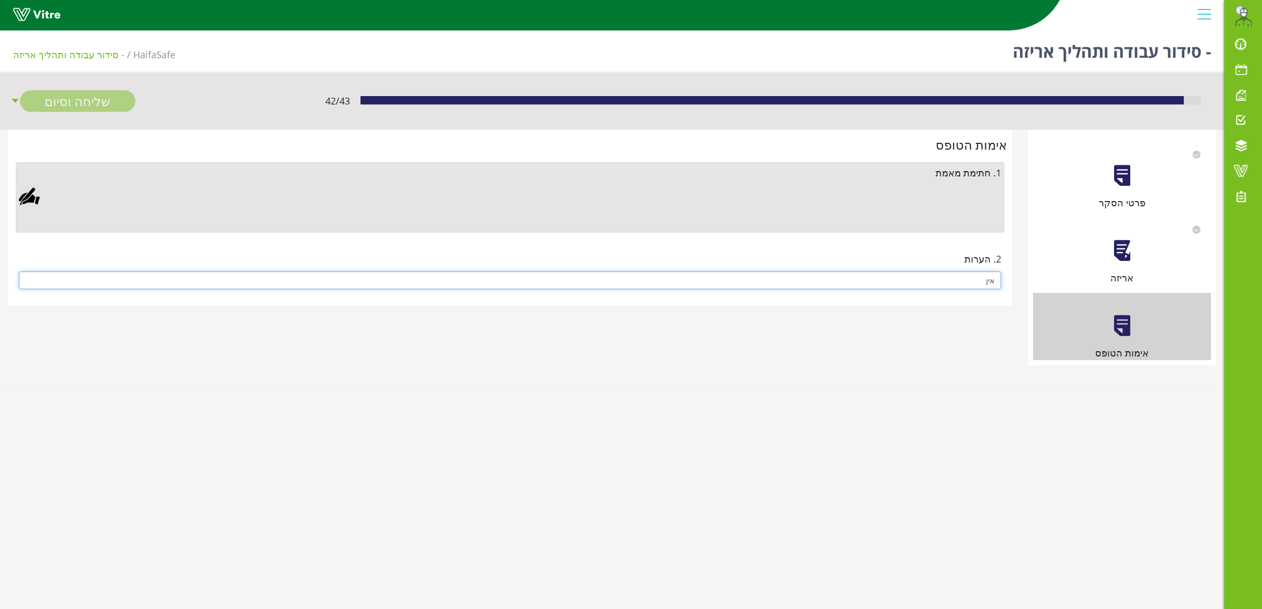
type input "אין"
click at [26, 194] on div at bounding box center [29, 196] width 21 height 21
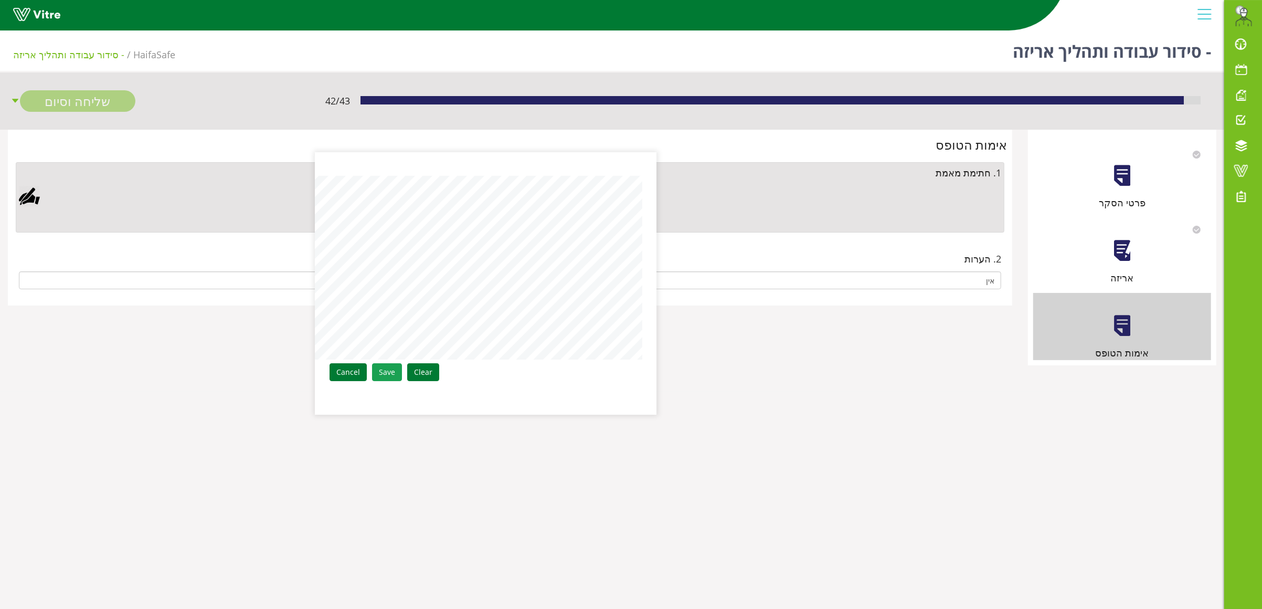
click at [381, 371] on link "Save" at bounding box center [387, 372] width 30 height 18
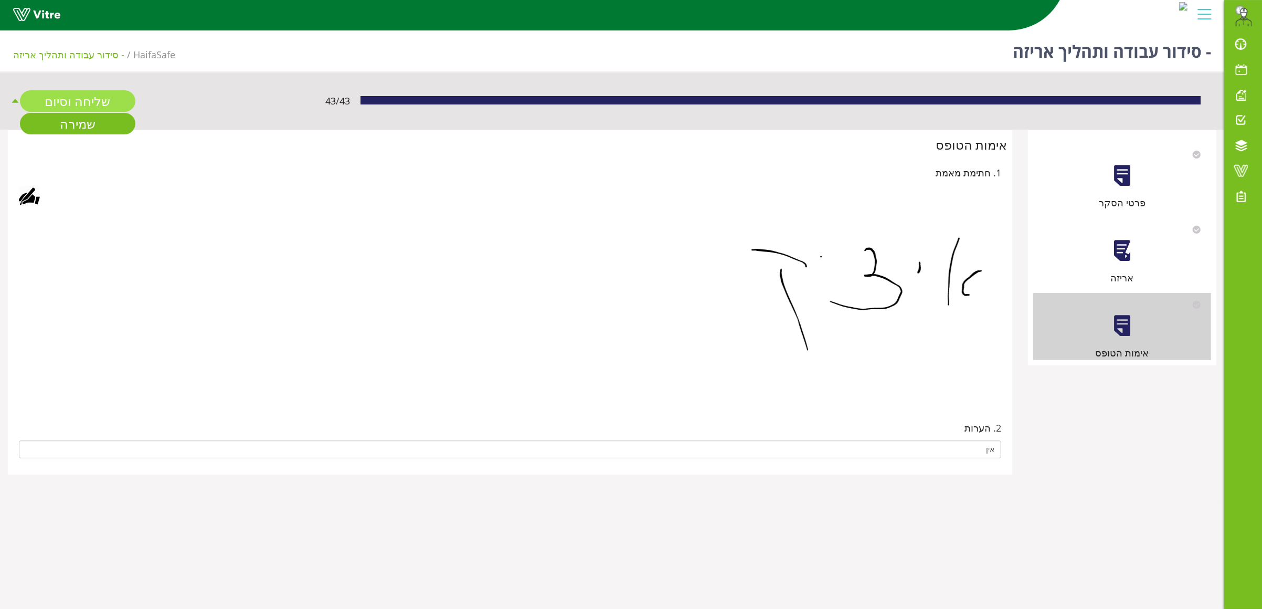
click at [93, 103] on link "שליחה וסיום" at bounding box center [77, 101] width 115 height 22
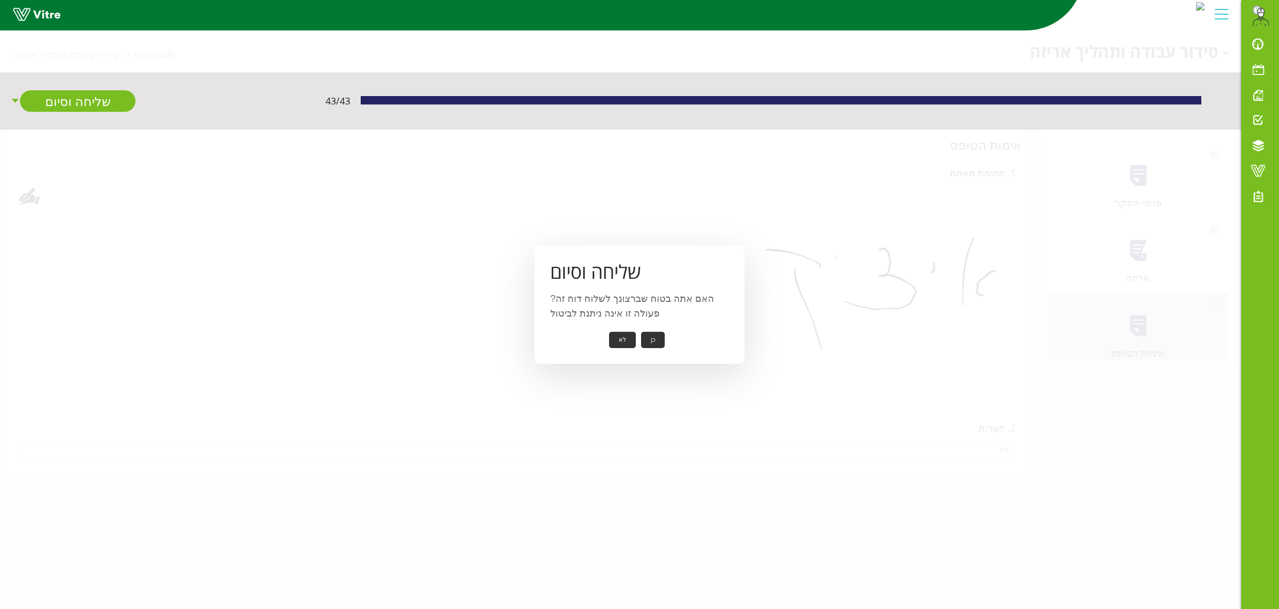
click at [647, 338] on button "כן" at bounding box center [653, 340] width 24 height 16
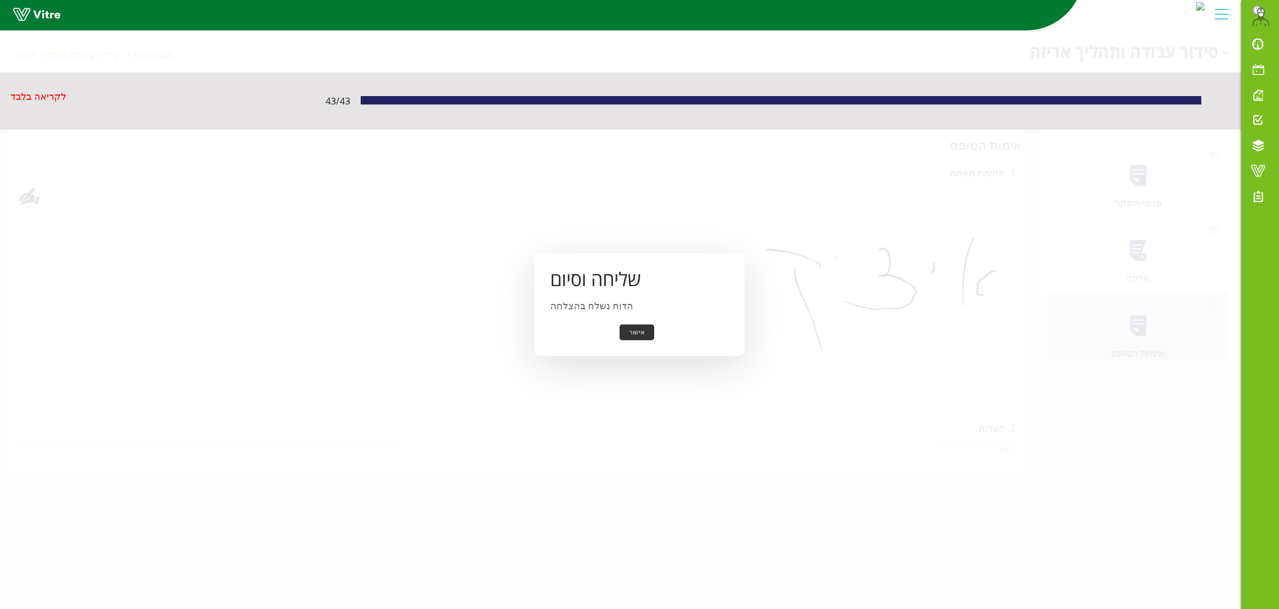
click at [640, 332] on button "אישור" at bounding box center [636, 332] width 35 height 16
